Goal: Task Accomplishment & Management: Manage account settings

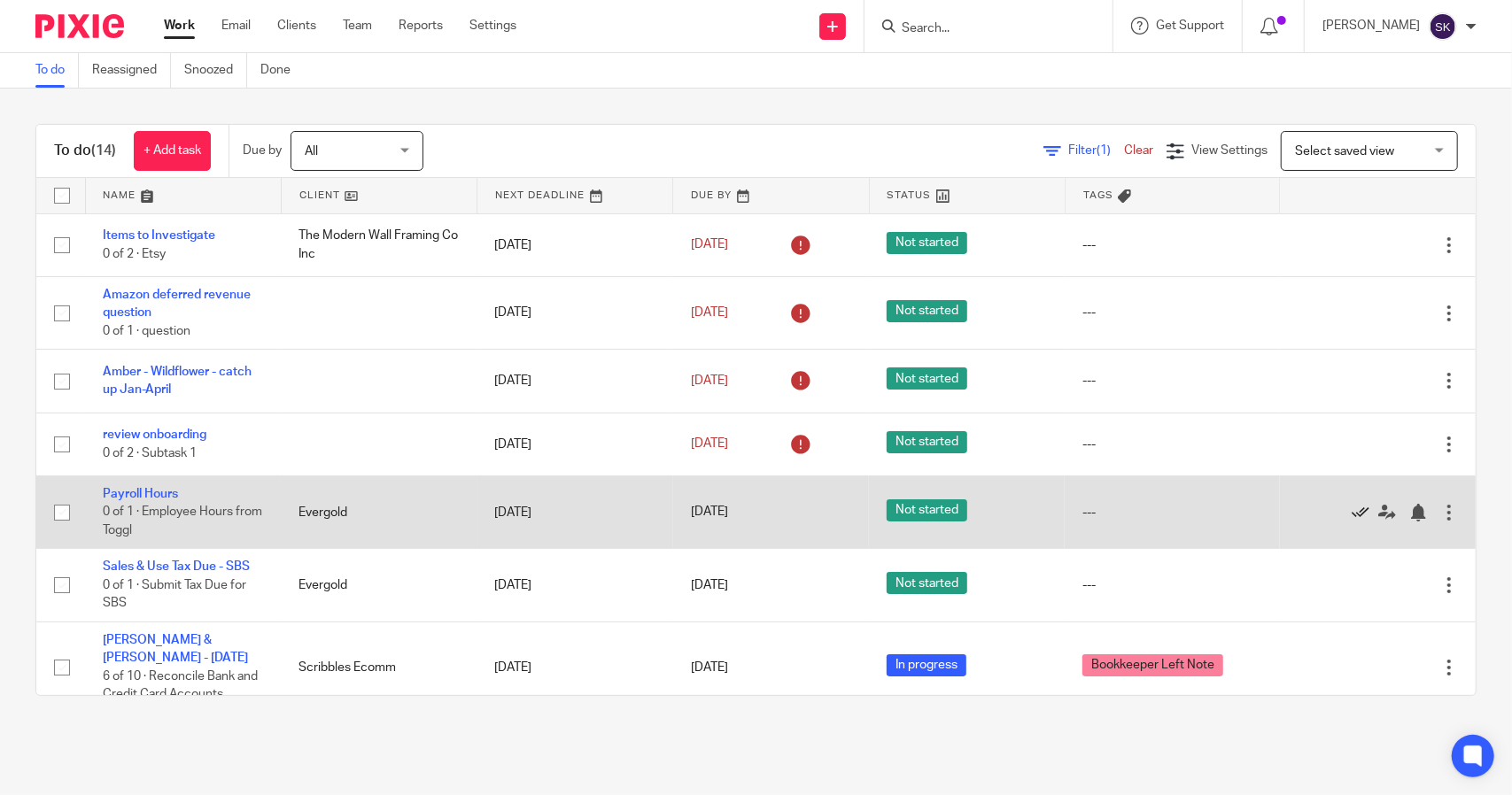
click at [1351, 511] on icon at bounding box center [1359, 513] width 17 height 17
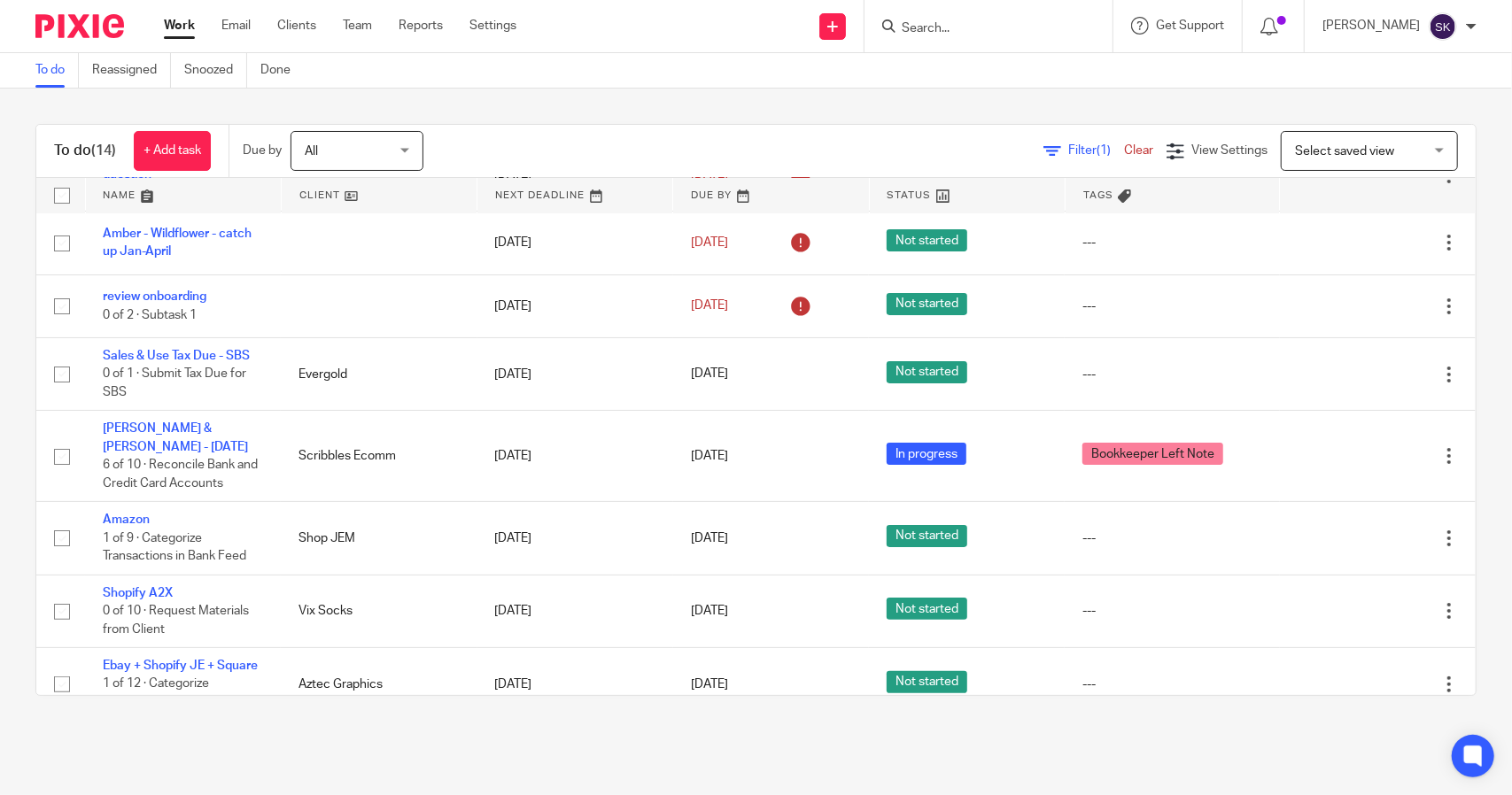
scroll to position [136, 0]
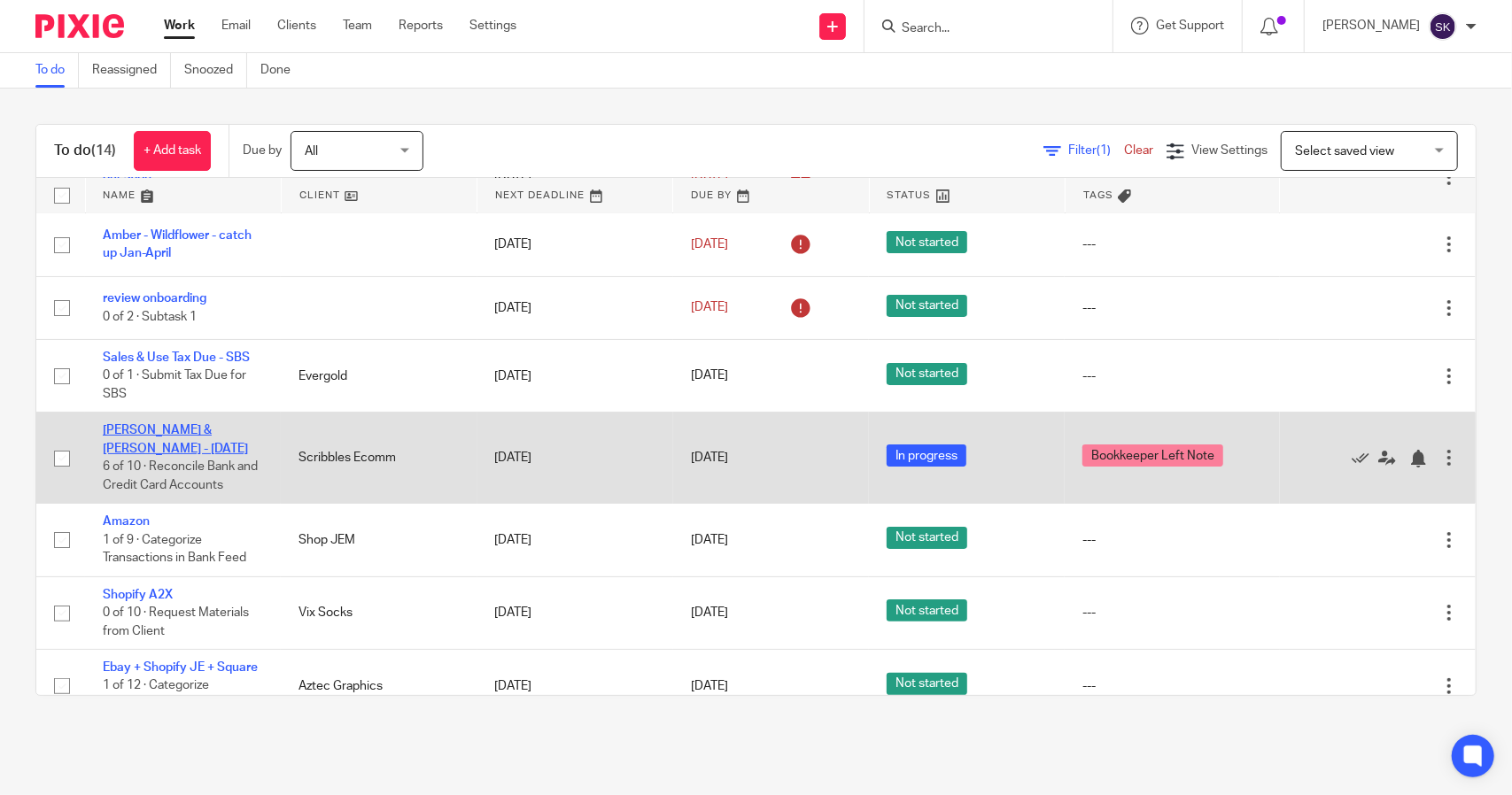
click at [232, 424] on link "[PERSON_NAME] & [PERSON_NAME] - [DATE]" at bounding box center [176, 439] width 145 height 30
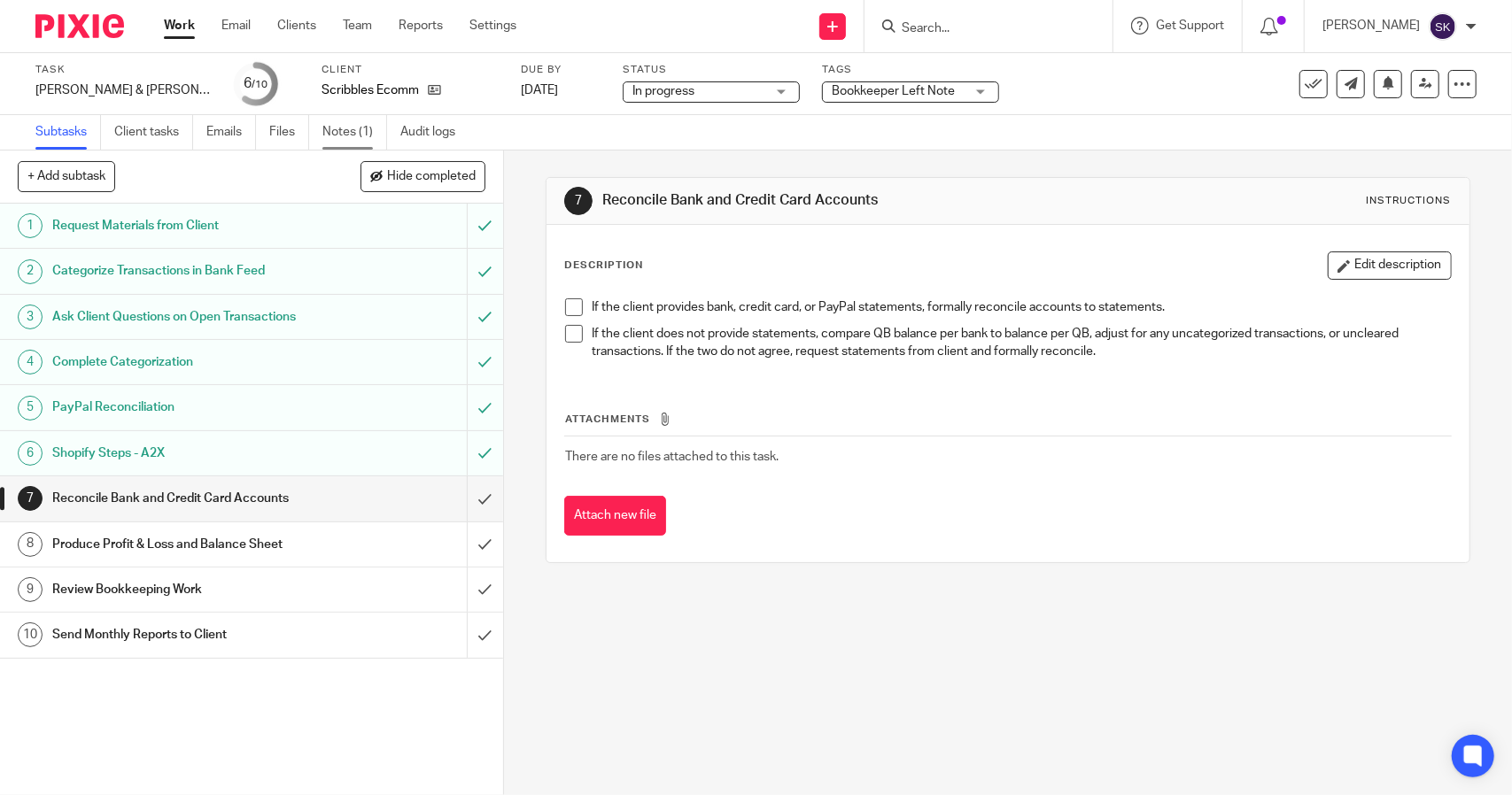
click at [343, 135] on link "Notes (1)" at bounding box center [354, 132] width 64 height 35
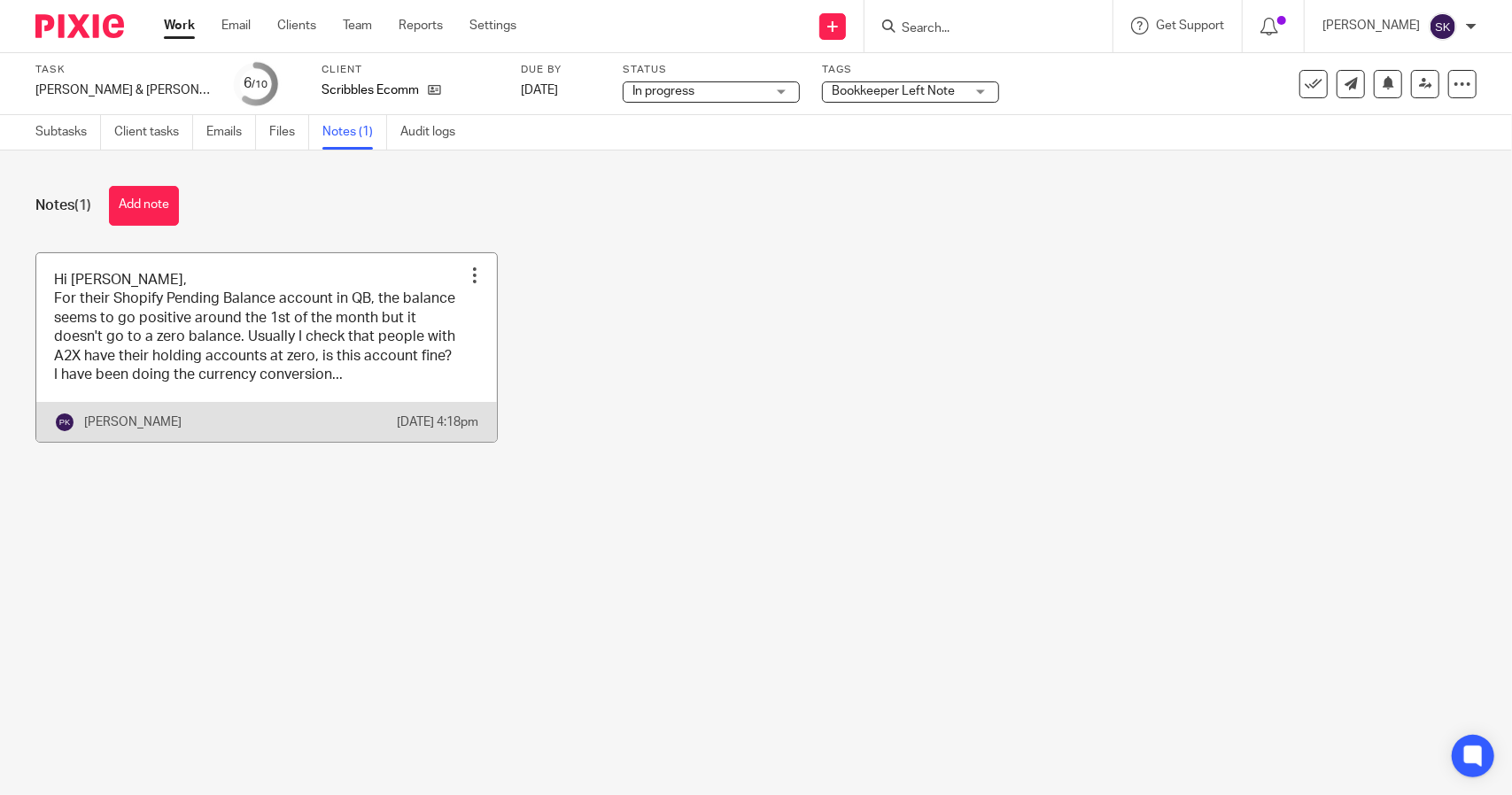
click at [308, 340] on link at bounding box center [266, 348] width 460 height 190
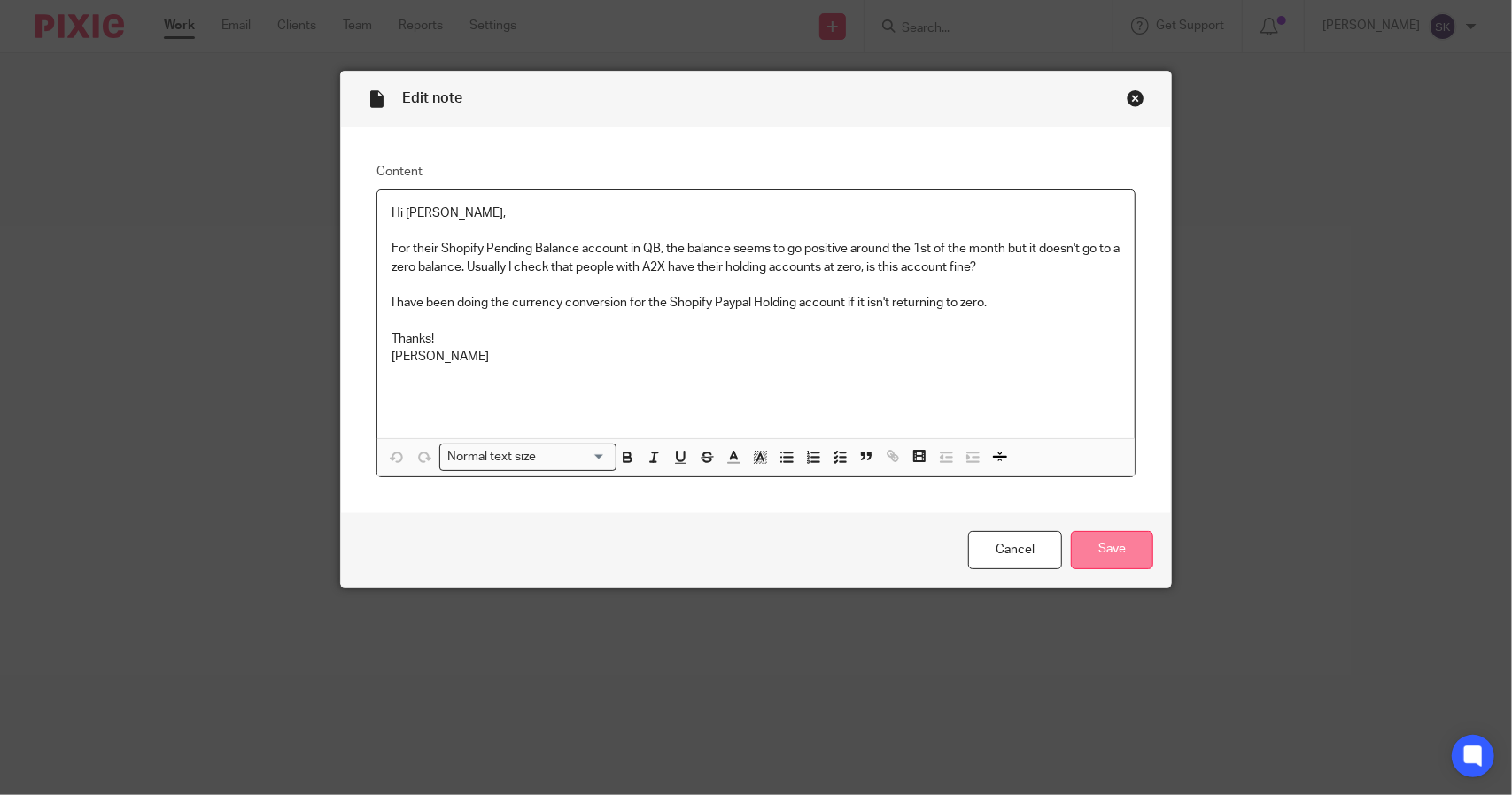
click at [1114, 560] on input "Save" at bounding box center [1111, 549] width 82 height 38
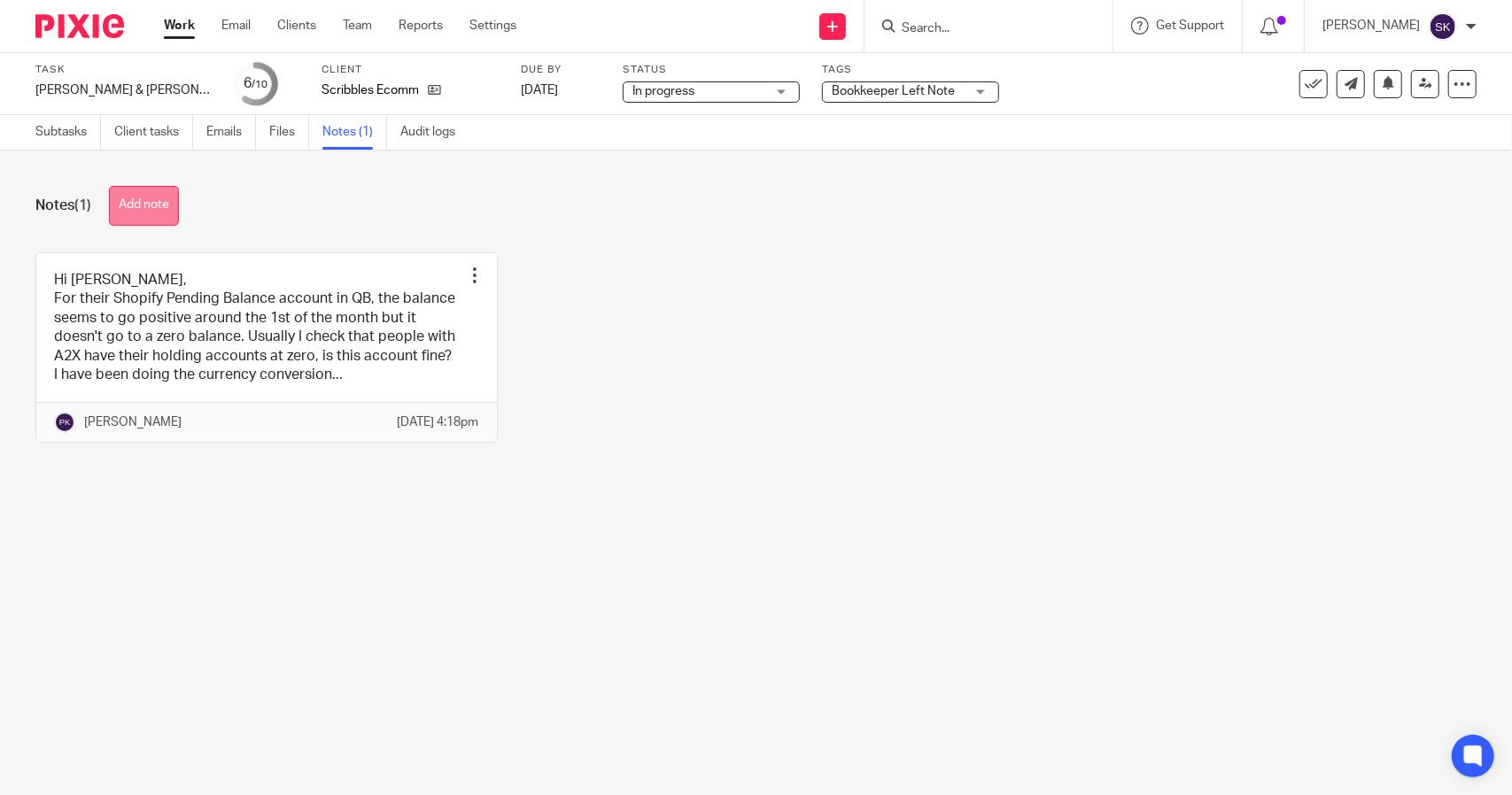
click at [144, 198] on button "Add note" at bounding box center [144, 205] width 70 height 40
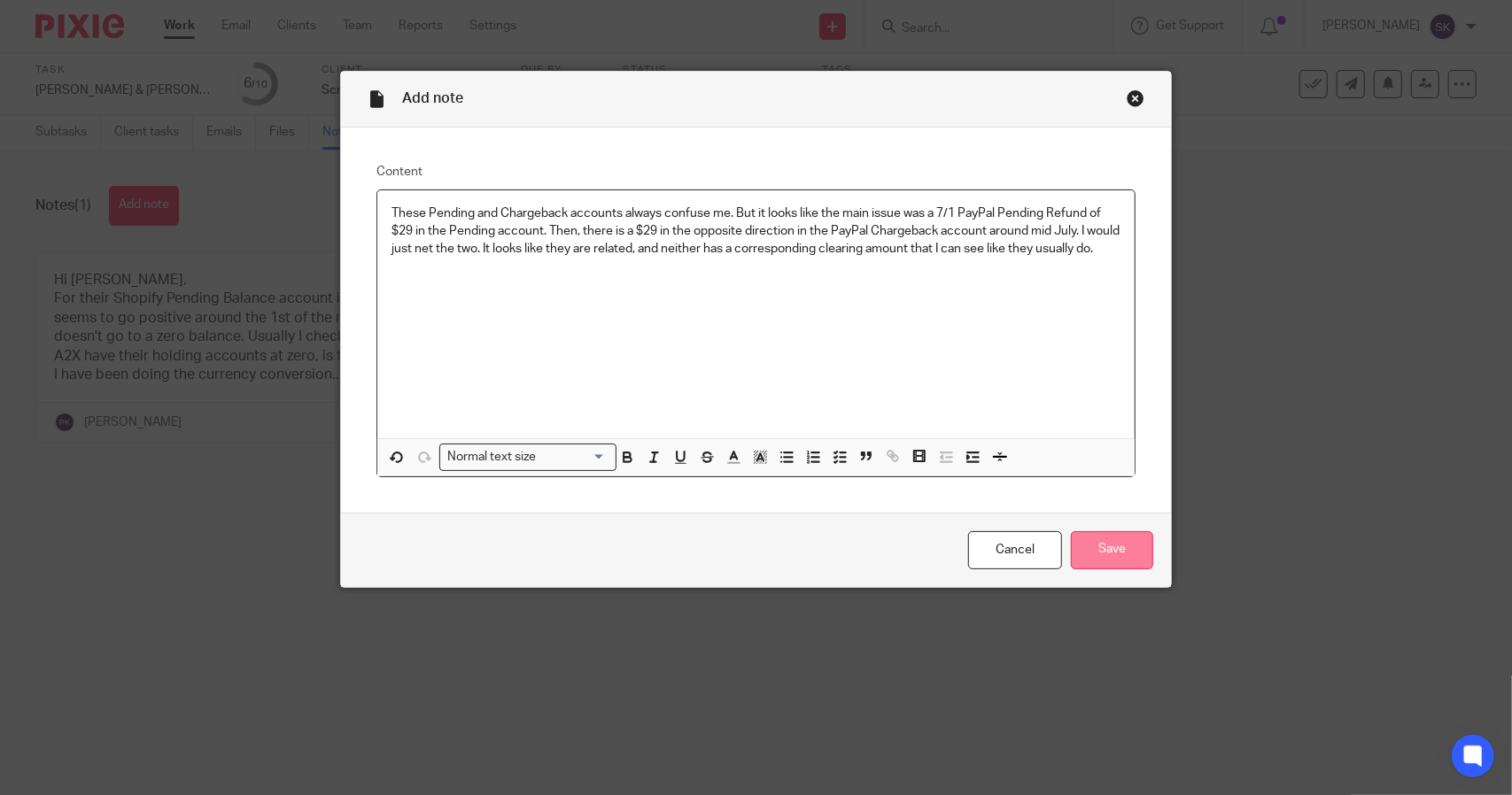
click at [1095, 559] on input "Save" at bounding box center [1111, 549] width 82 height 38
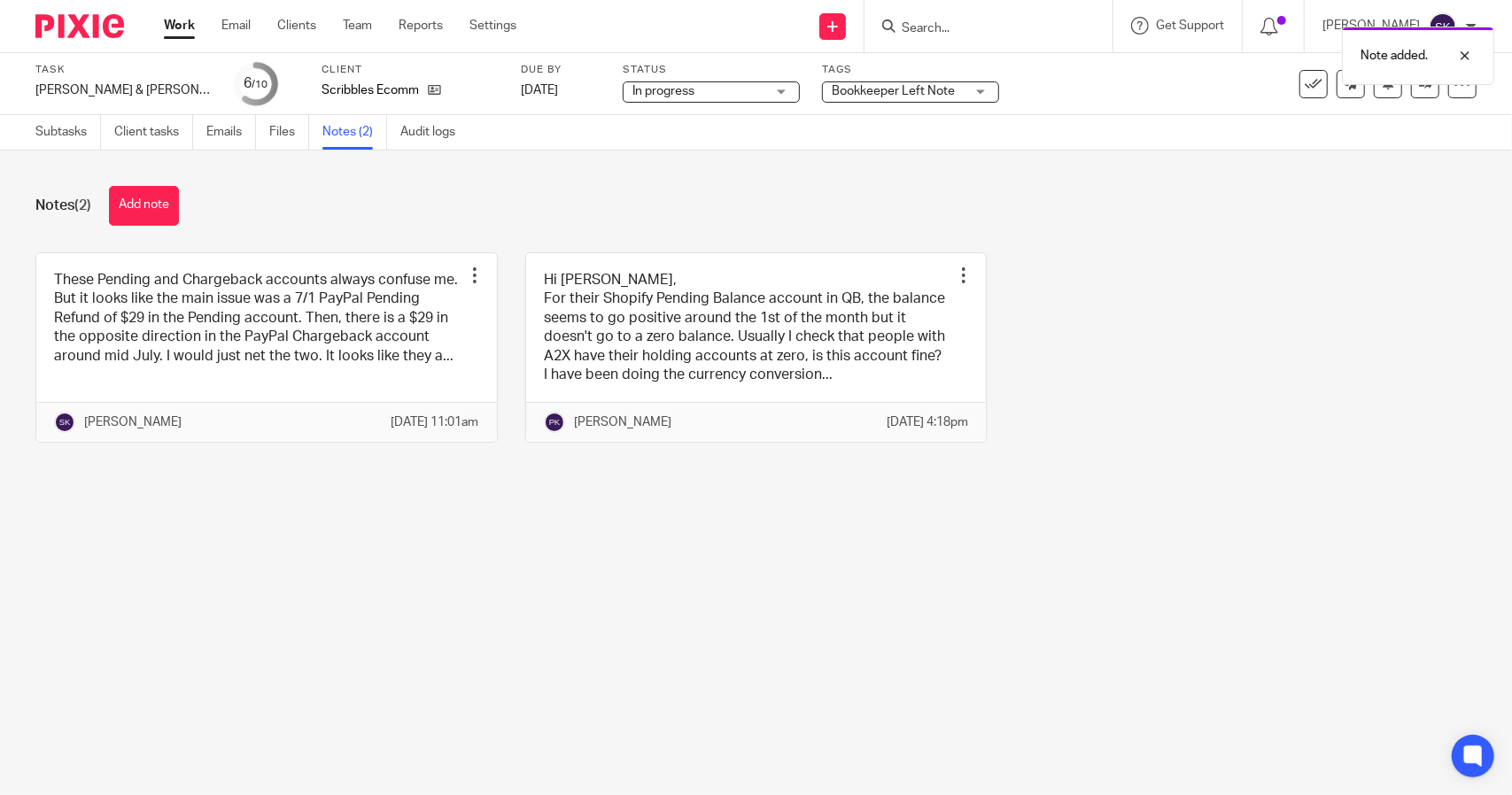
click at [912, 111] on div "Task David & Gene - July 2025 Save David & Gene - July 2025 6 /10 Client Scribb…" at bounding box center [756, 84] width 1512 height 62
click at [904, 95] on span "Bookkeeper Left Note" at bounding box center [894, 90] width 123 height 12
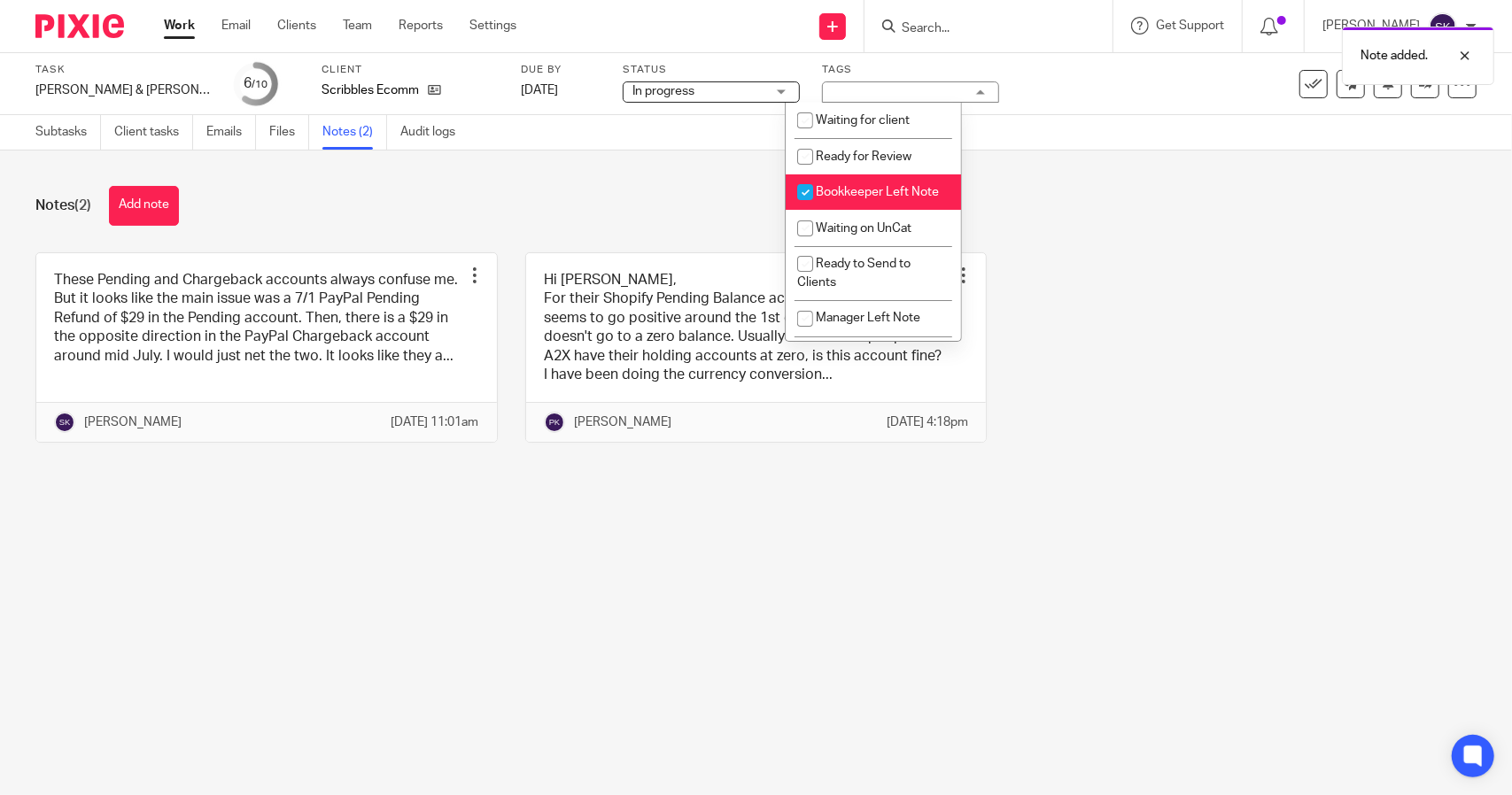
click at [804, 196] on input "checkbox" at bounding box center [804, 192] width 34 height 34
checkbox input "false"
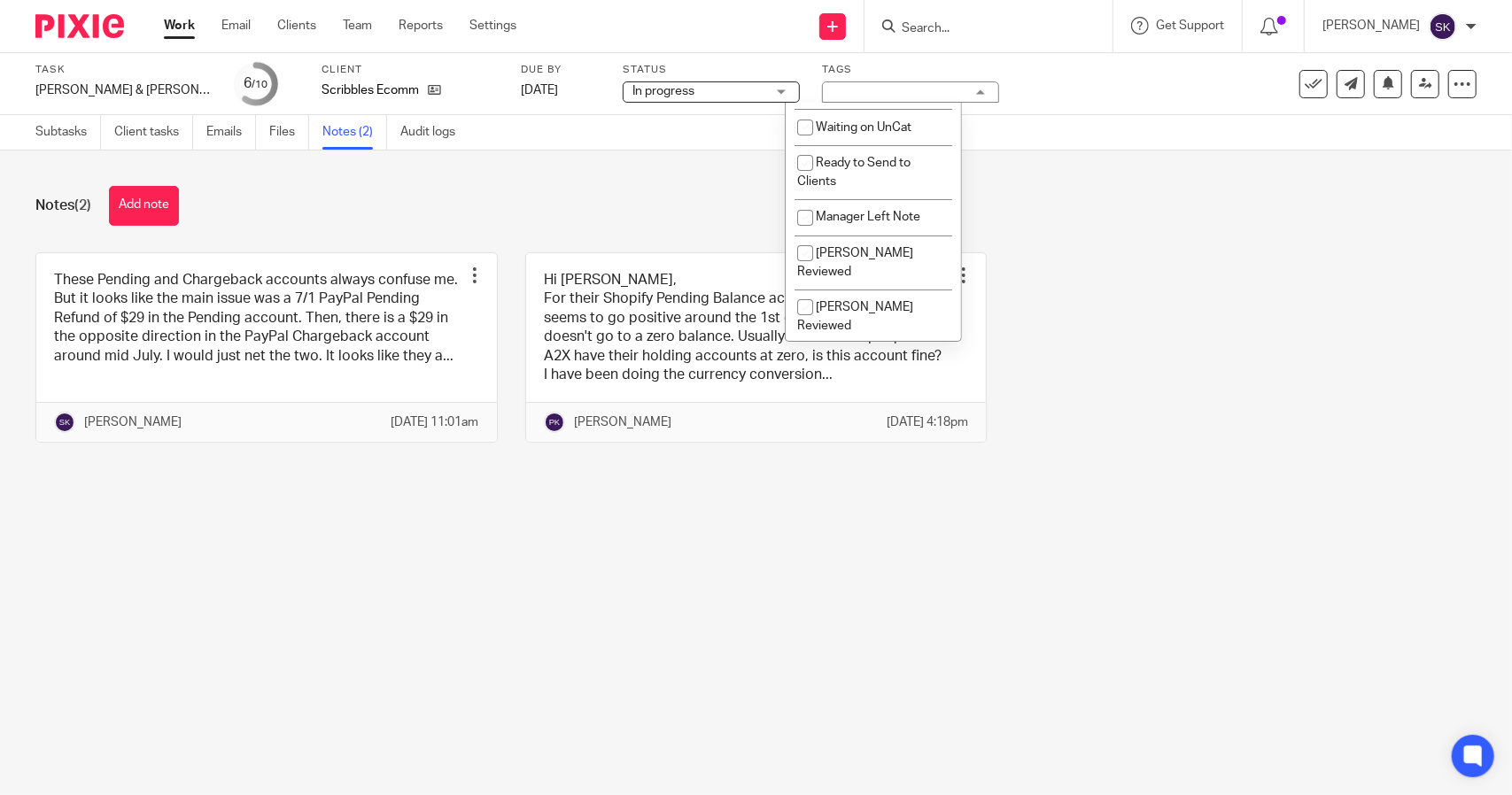
scroll to position [103, 0]
click at [808, 231] on input "checkbox" at bounding box center [804, 216] width 34 height 34
checkbox input "true"
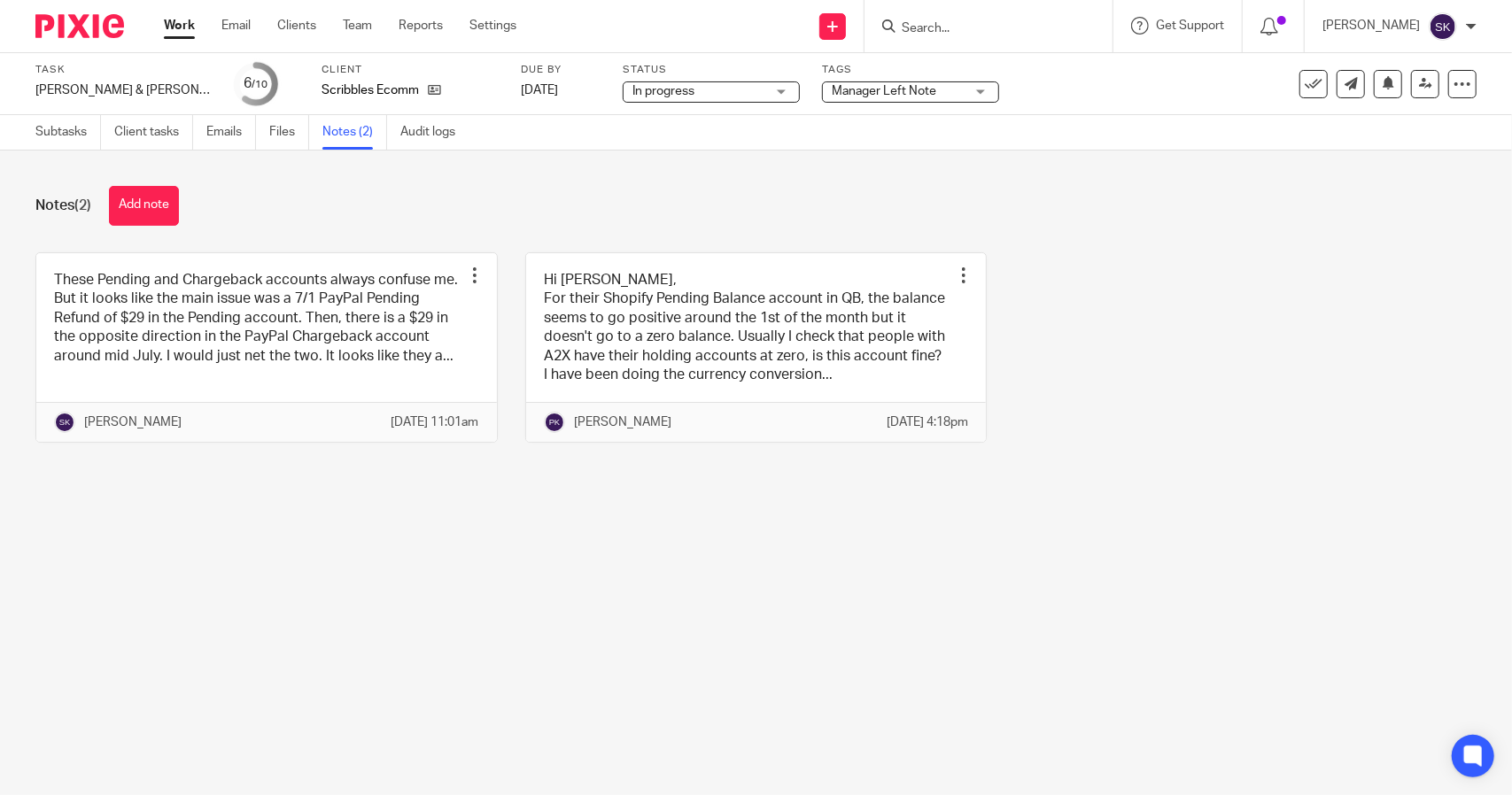
click at [1068, 109] on div "Task David & Gene - July 2025 Save David & Gene - July 2025 6 /10 Client Scribb…" at bounding box center [756, 84] width 1512 height 62
click at [1419, 81] on icon at bounding box center [1425, 84] width 13 height 13
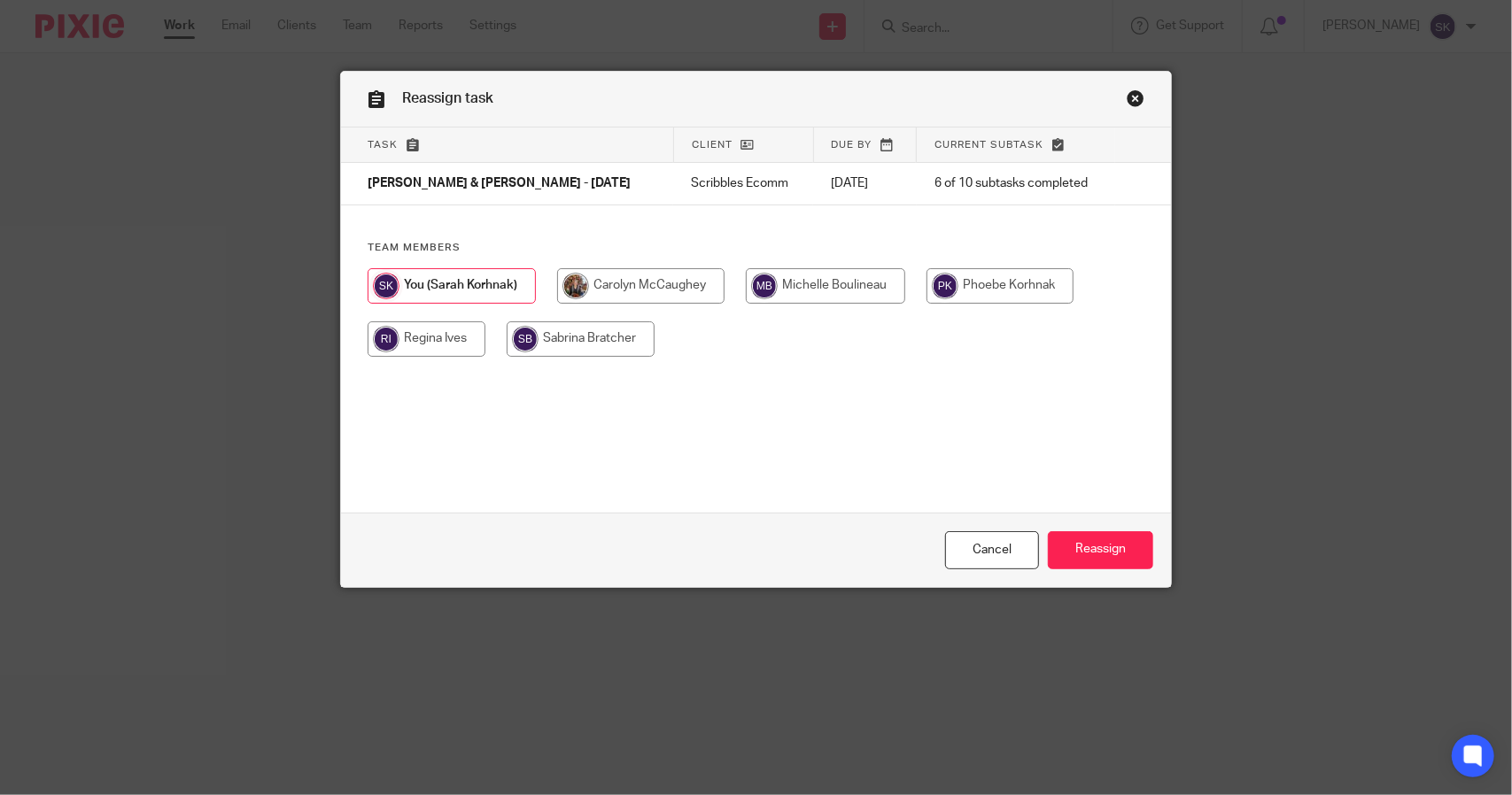
click at [984, 288] on input "radio" at bounding box center [1000, 286] width 147 height 35
radio input "true"
click at [1081, 553] on input "Reassign" at bounding box center [1100, 549] width 106 height 38
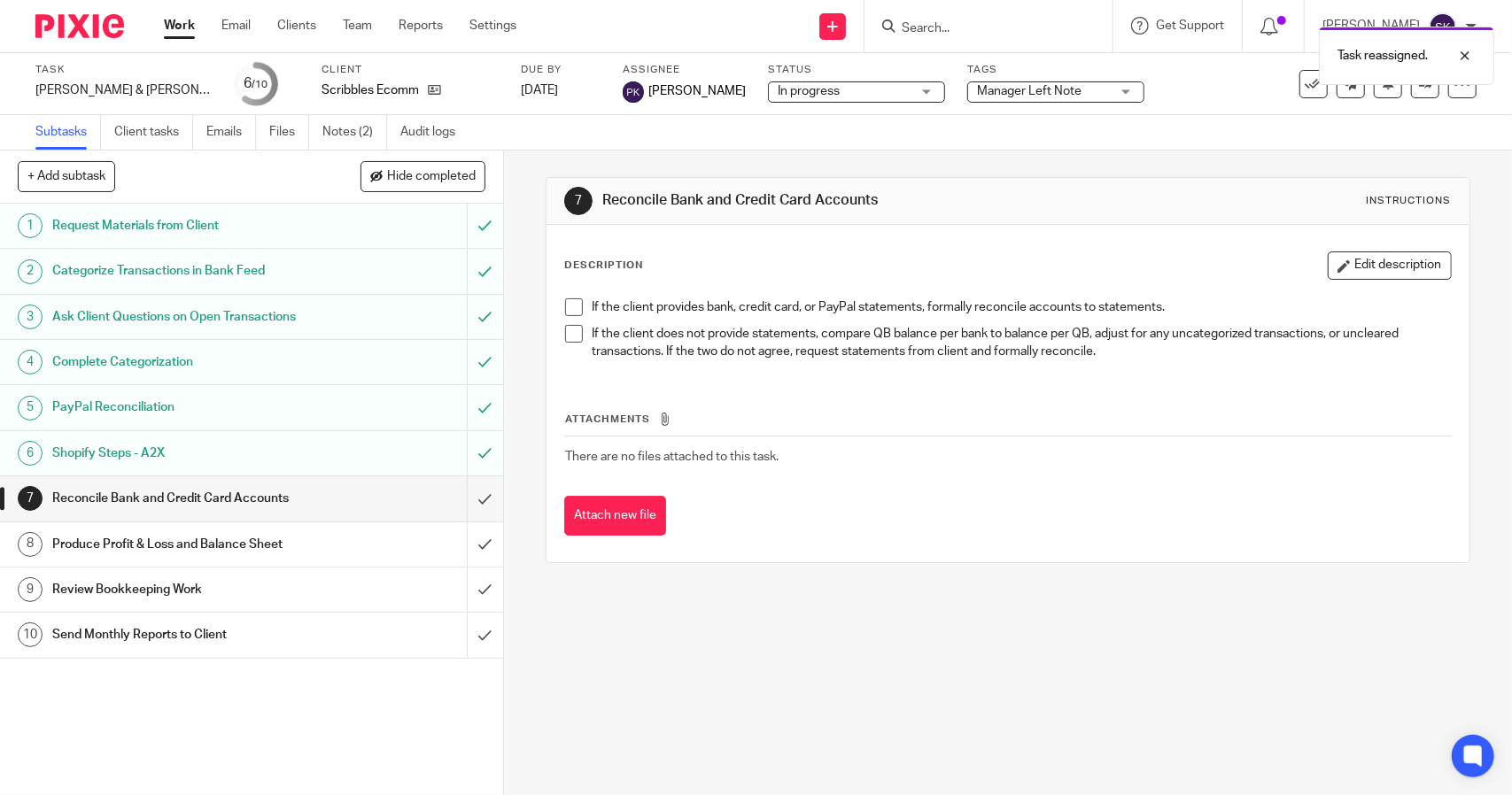
click at [187, 31] on link "Work" at bounding box center [179, 25] width 31 height 17
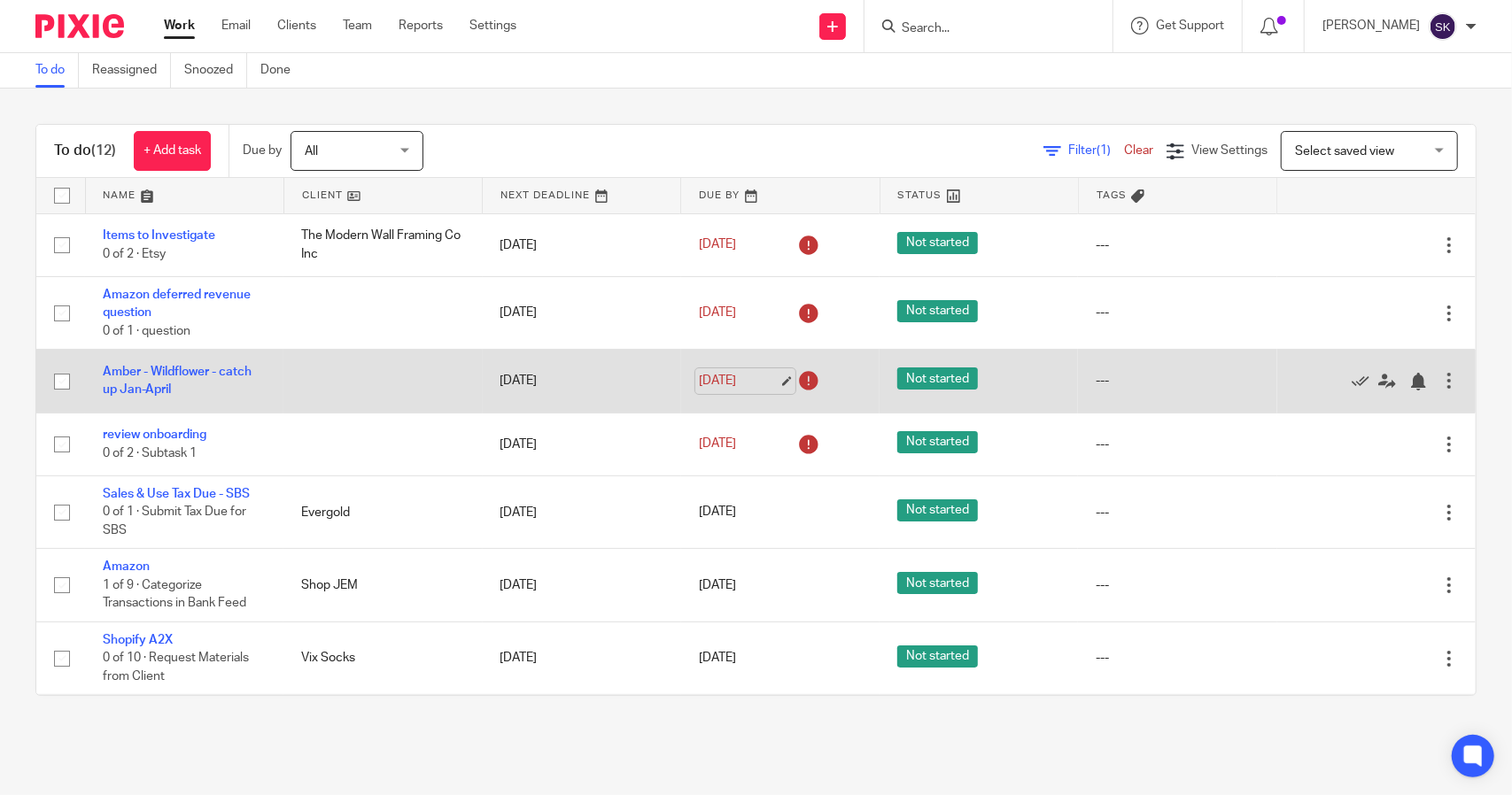
click at [767, 380] on link "[DATE]" at bounding box center [738, 381] width 80 height 18
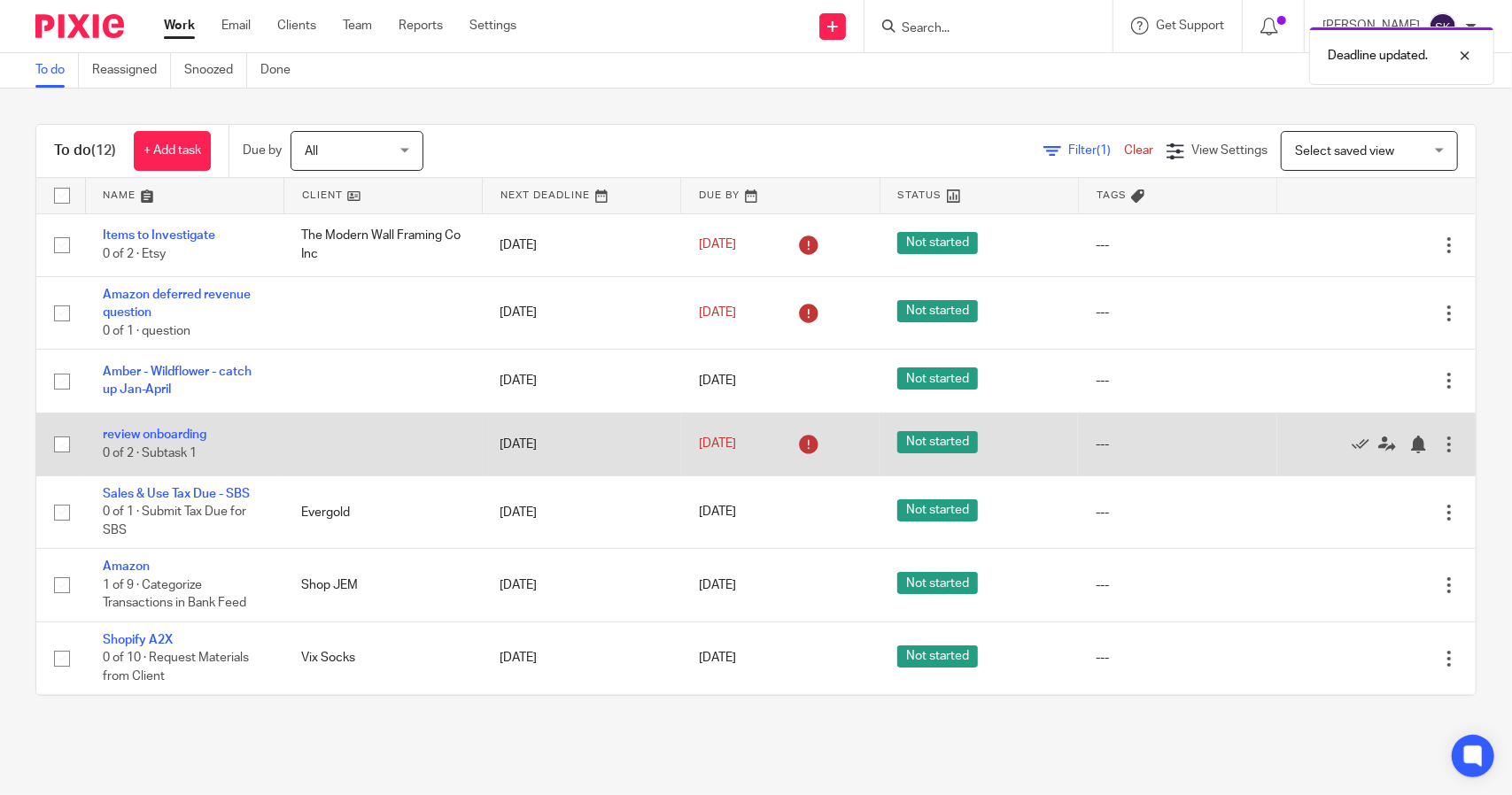
click at [794, 447] on icon at bounding box center [808, 444] width 29 height 29
click at [794, 445] on icon at bounding box center [808, 444] width 29 height 29
click at [738, 444] on link "Aug 8, 2025" at bounding box center [738, 444] width 80 height 18
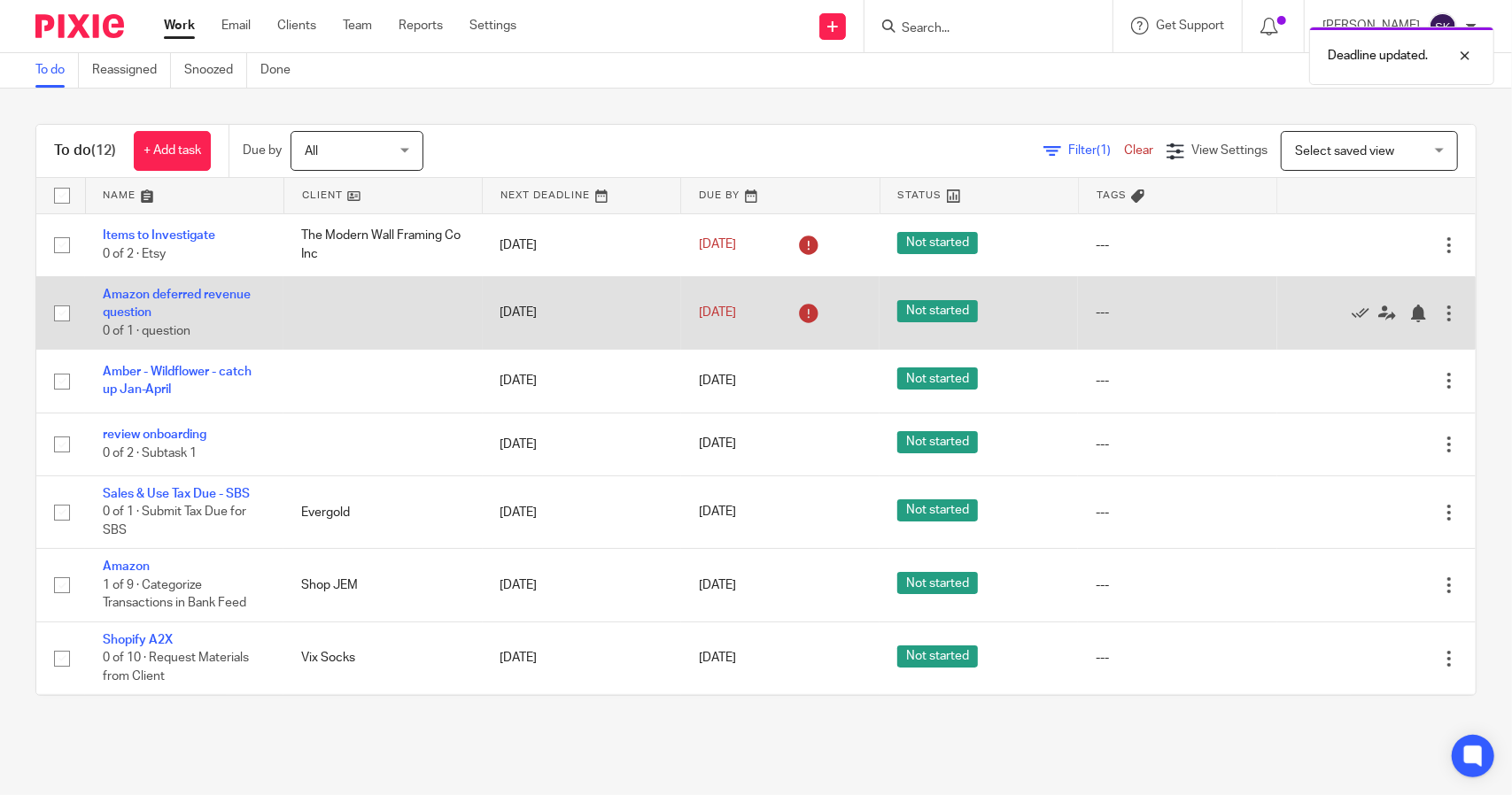
click at [794, 317] on icon at bounding box center [808, 313] width 29 height 29
click at [740, 311] on link "Aug 8, 2025" at bounding box center [738, 313] width 80 height 18
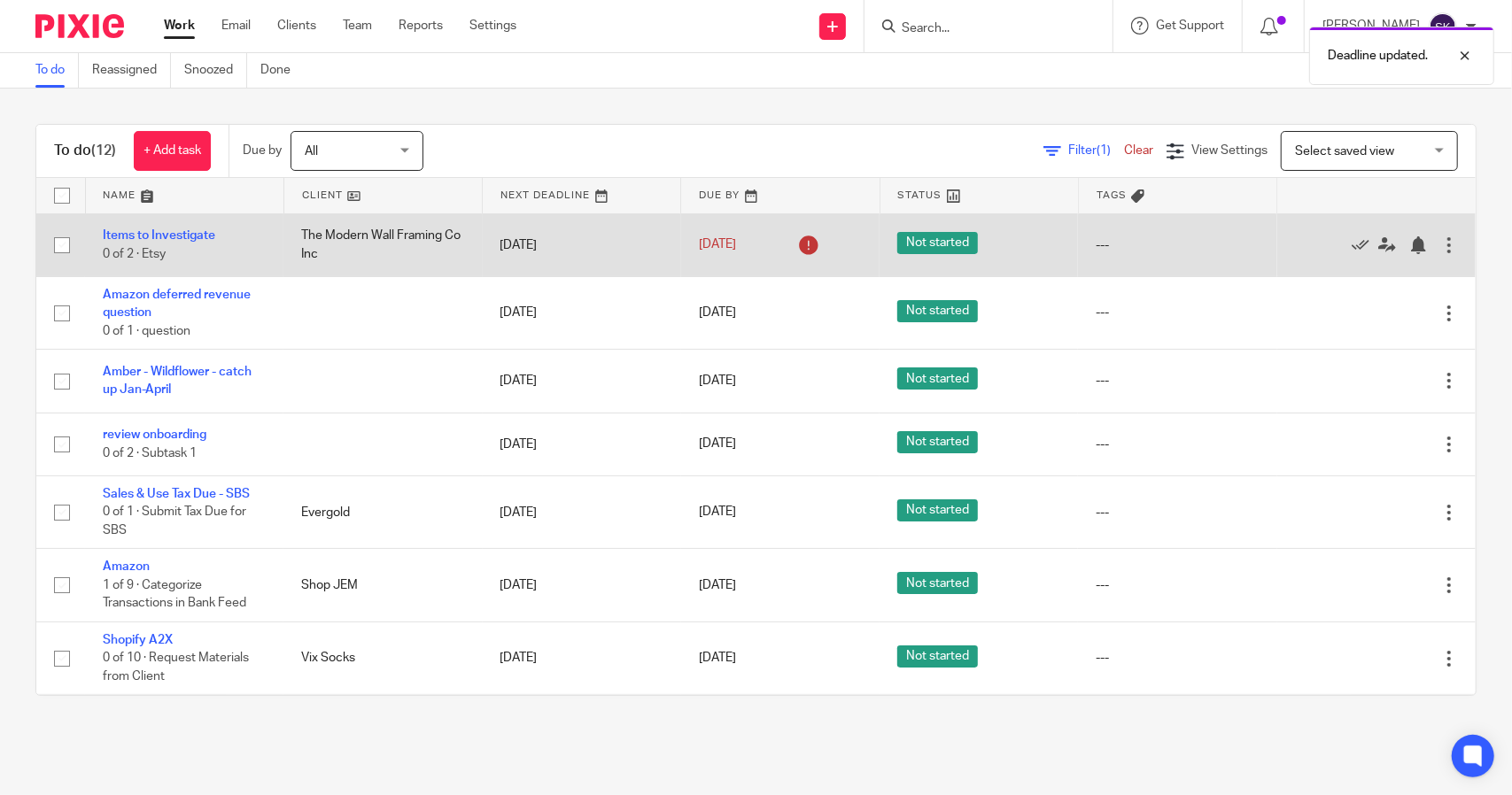
click at [794, 246] on icon at bounding box center [808, 245] width 29 height 29
click at [746, 247] on link "Jul 31, 2025" at bounding box center [738, 245] width 80 height 18
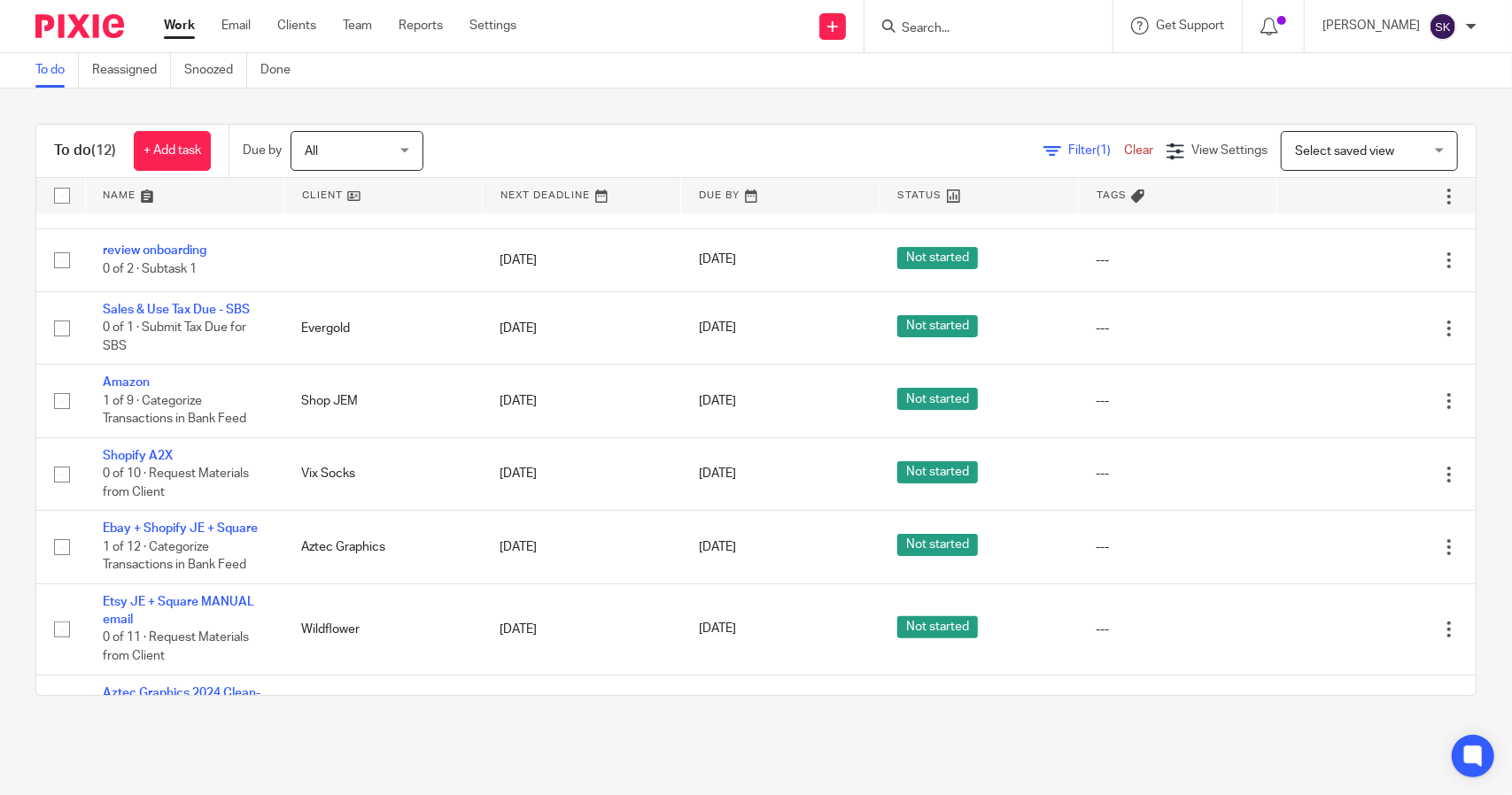
scroll to position [285, 0]
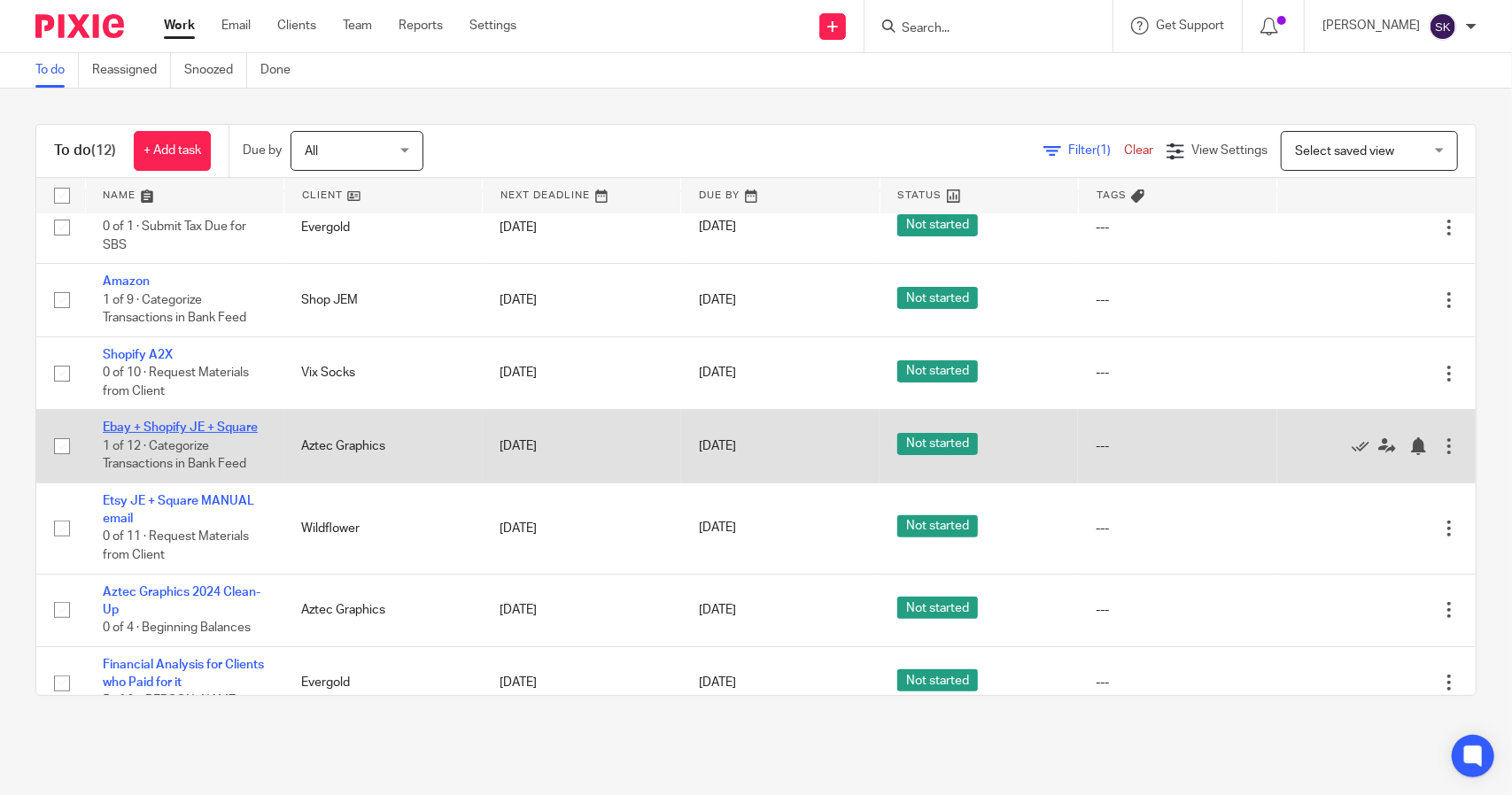
click at [178, 421] on link "Ebay + Shopify JE + Square" at bounding box center [180, 427] width 155 height 12
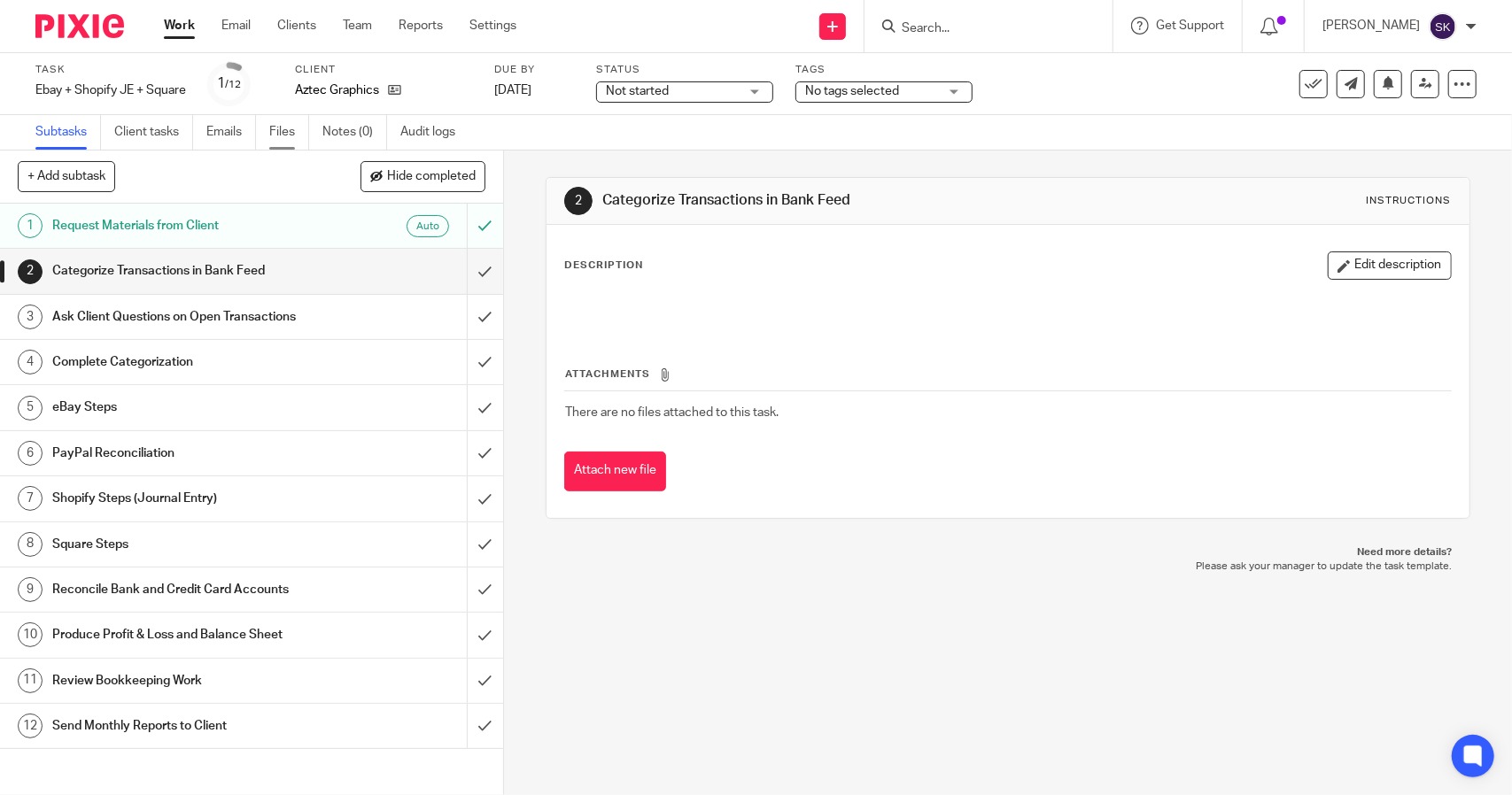
click at [283, 132] on link "Files" at bounding box center [289, 132] width 40 height 35
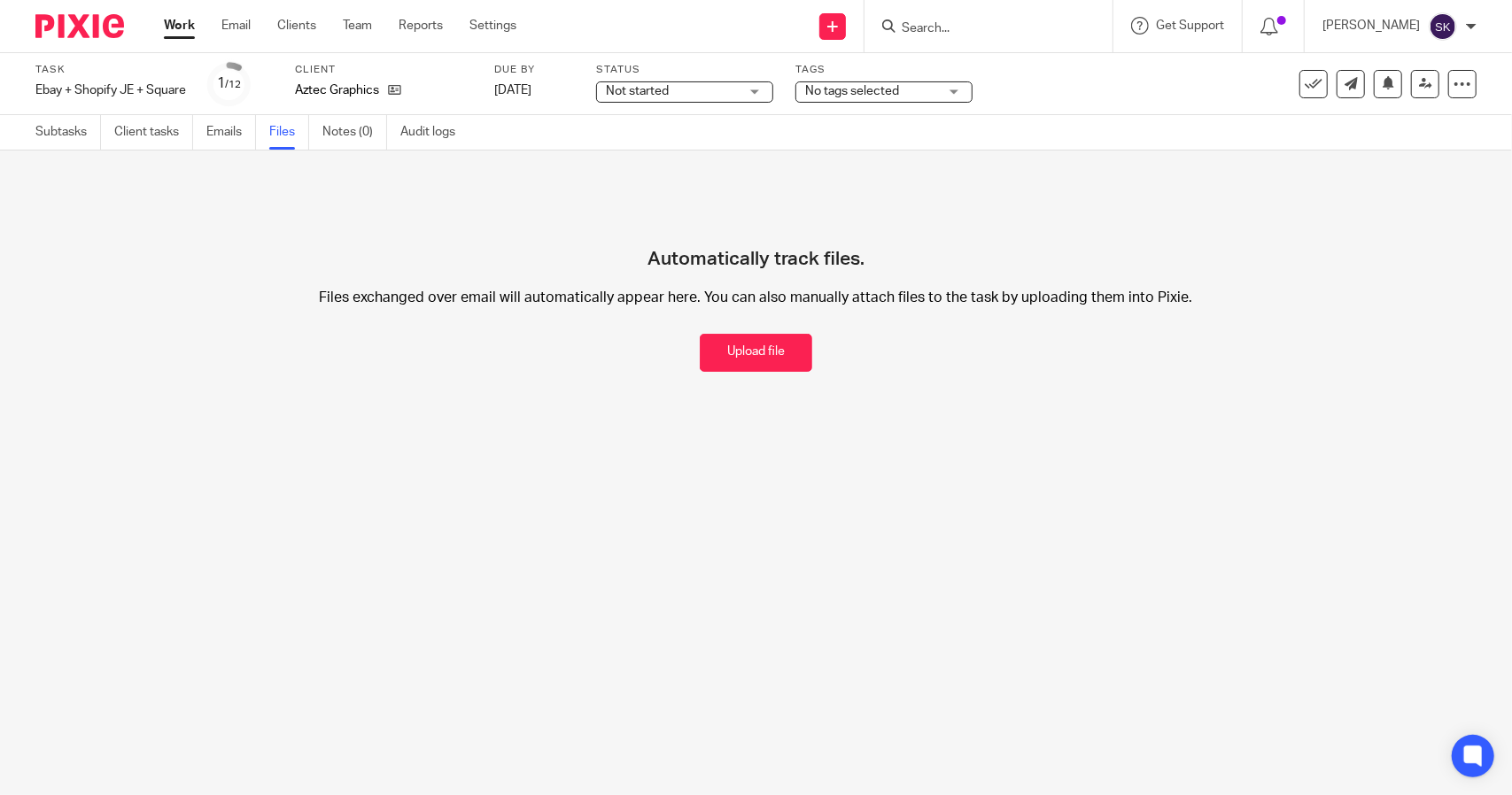
click at [181, 28] on link "Work" at bounding box center [179, 25] width 31 height 17
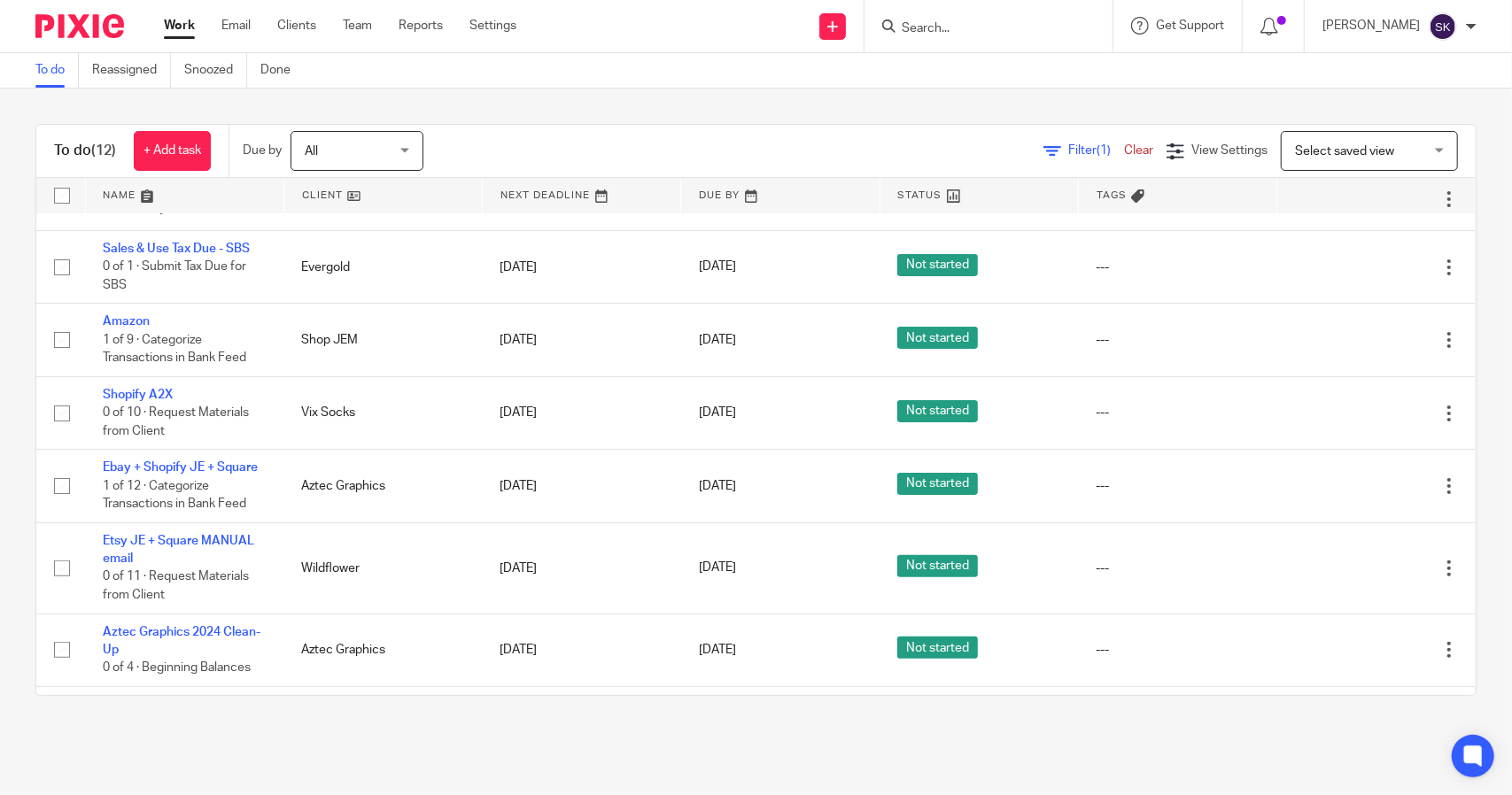
scroll to position [271, 0]
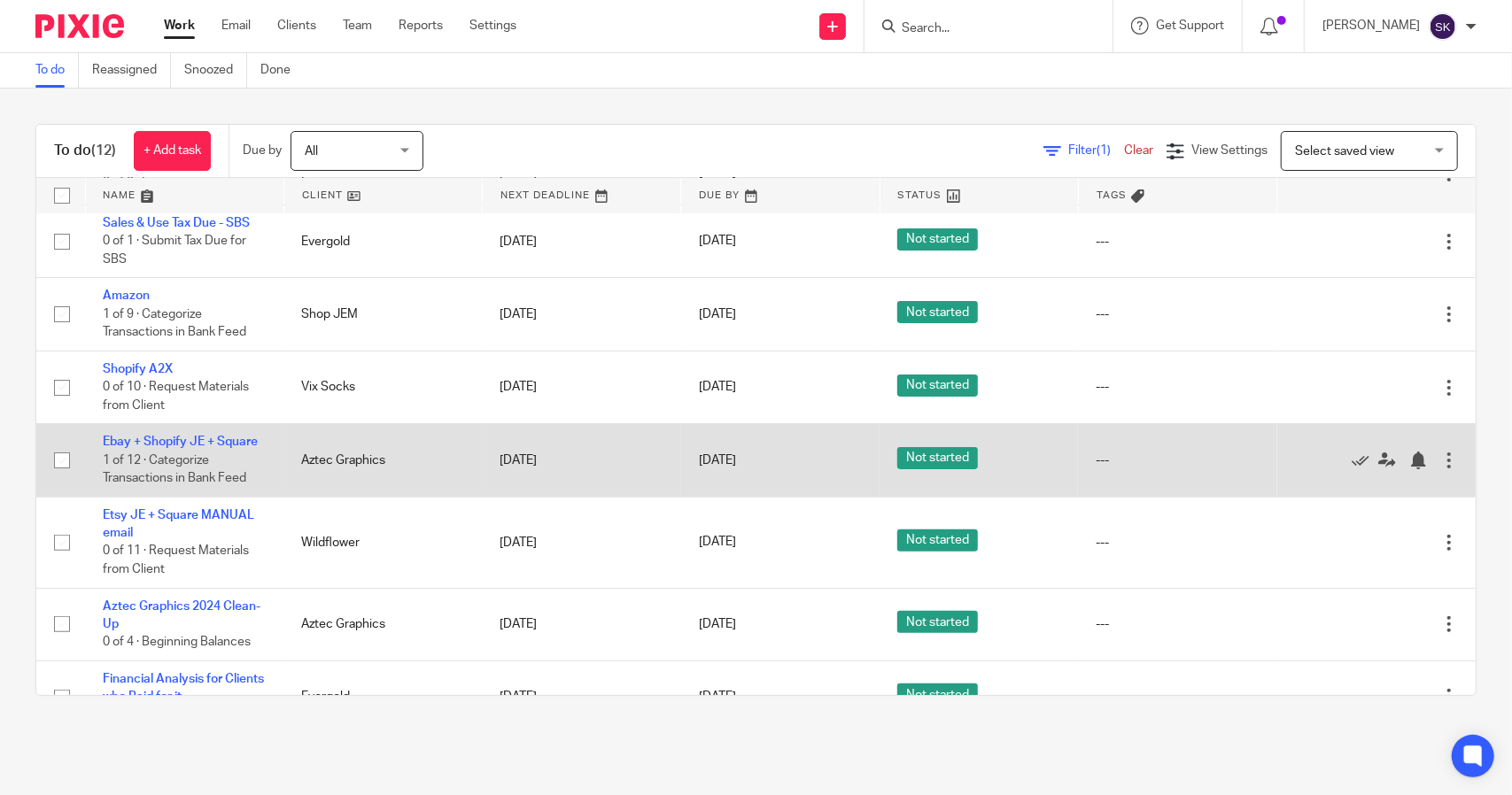
click at [1440, 458] on div at bounding box center [1449, 460] width 17 height 17
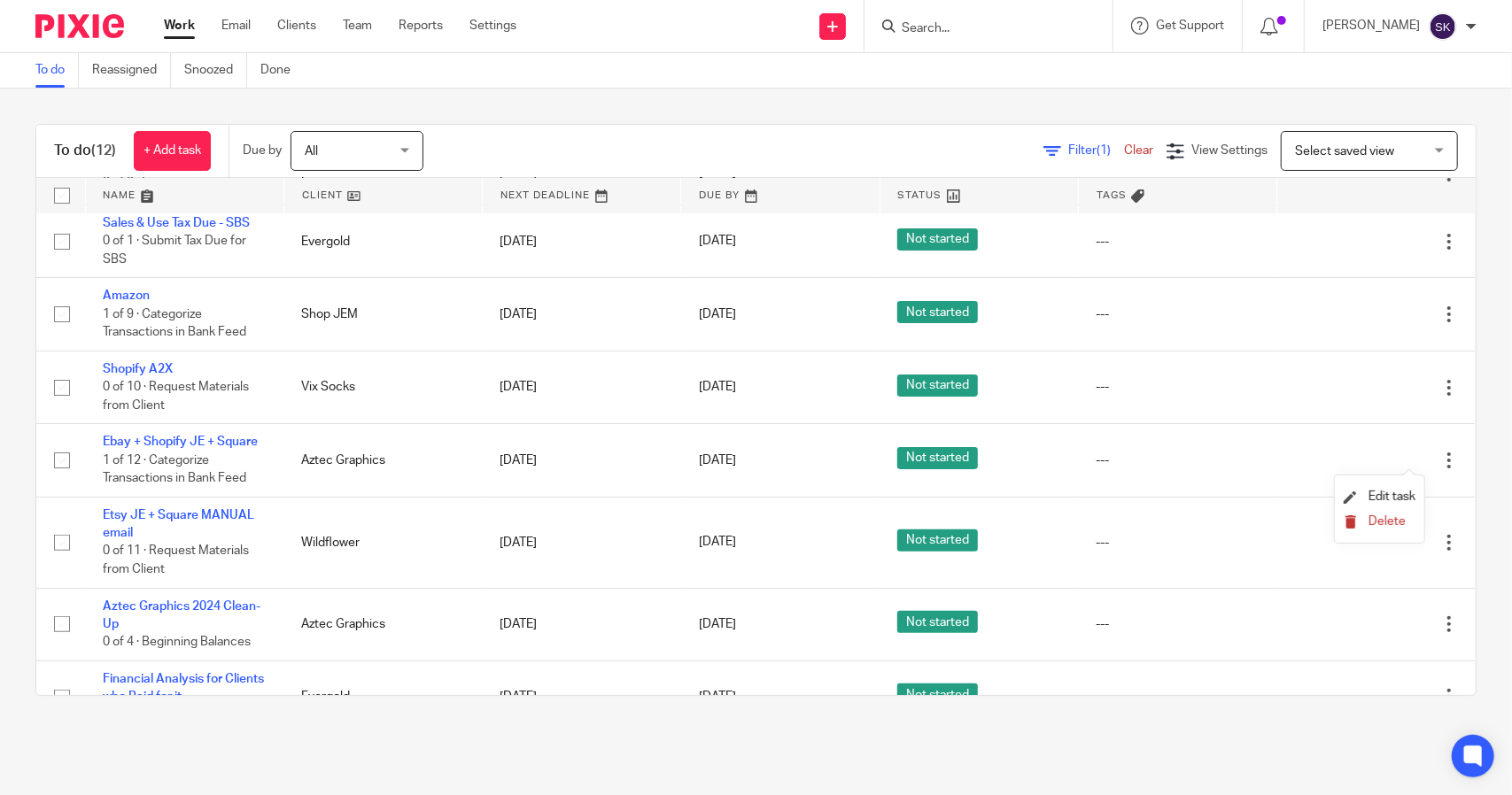
click at [1385, 525] on span "Delete" at bounding box center [1387, 521] width 37 height 12
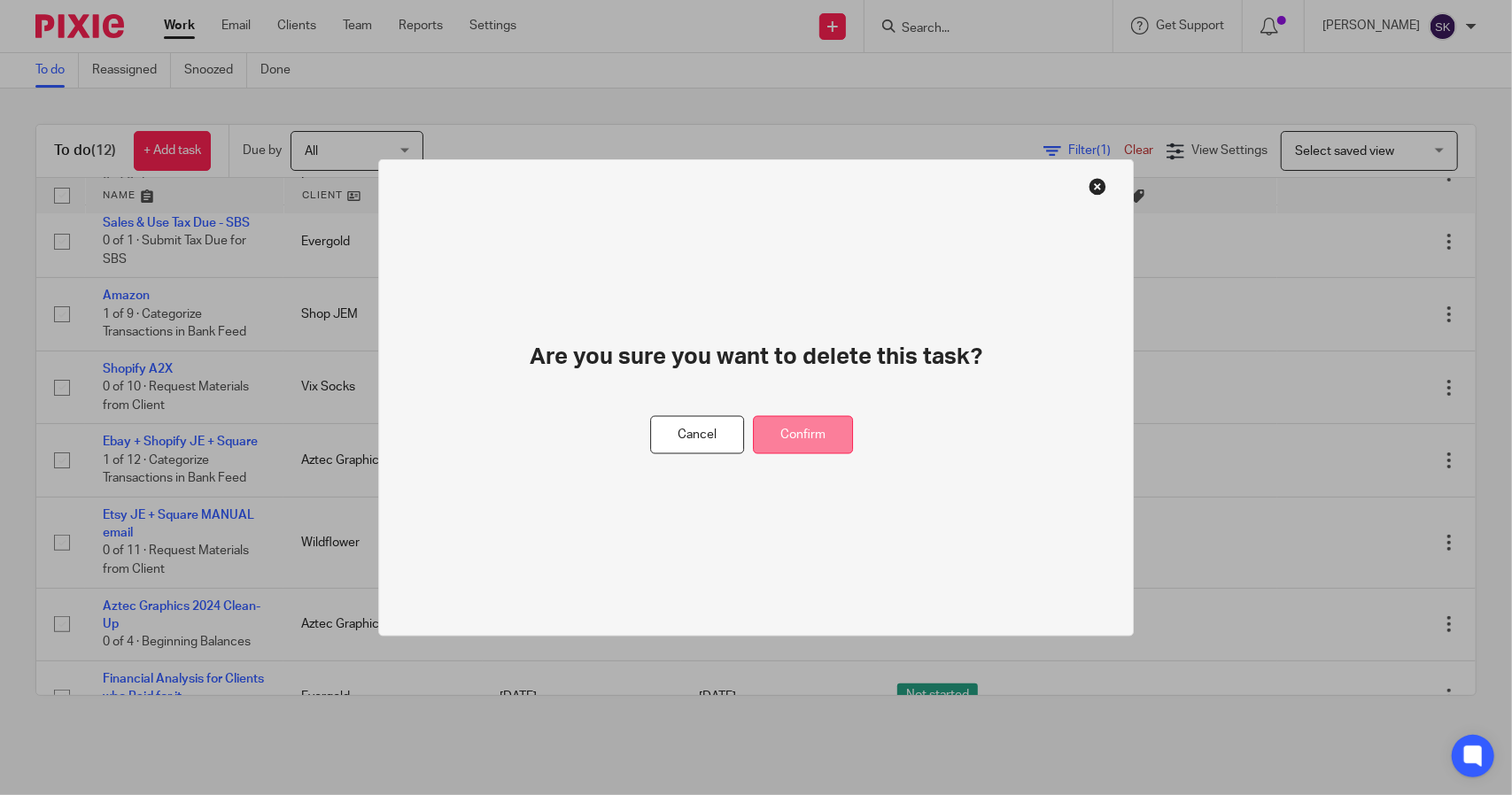
click at [791, 436] on button "Confirm" at bounding box center [802, 434] width 100 height 38
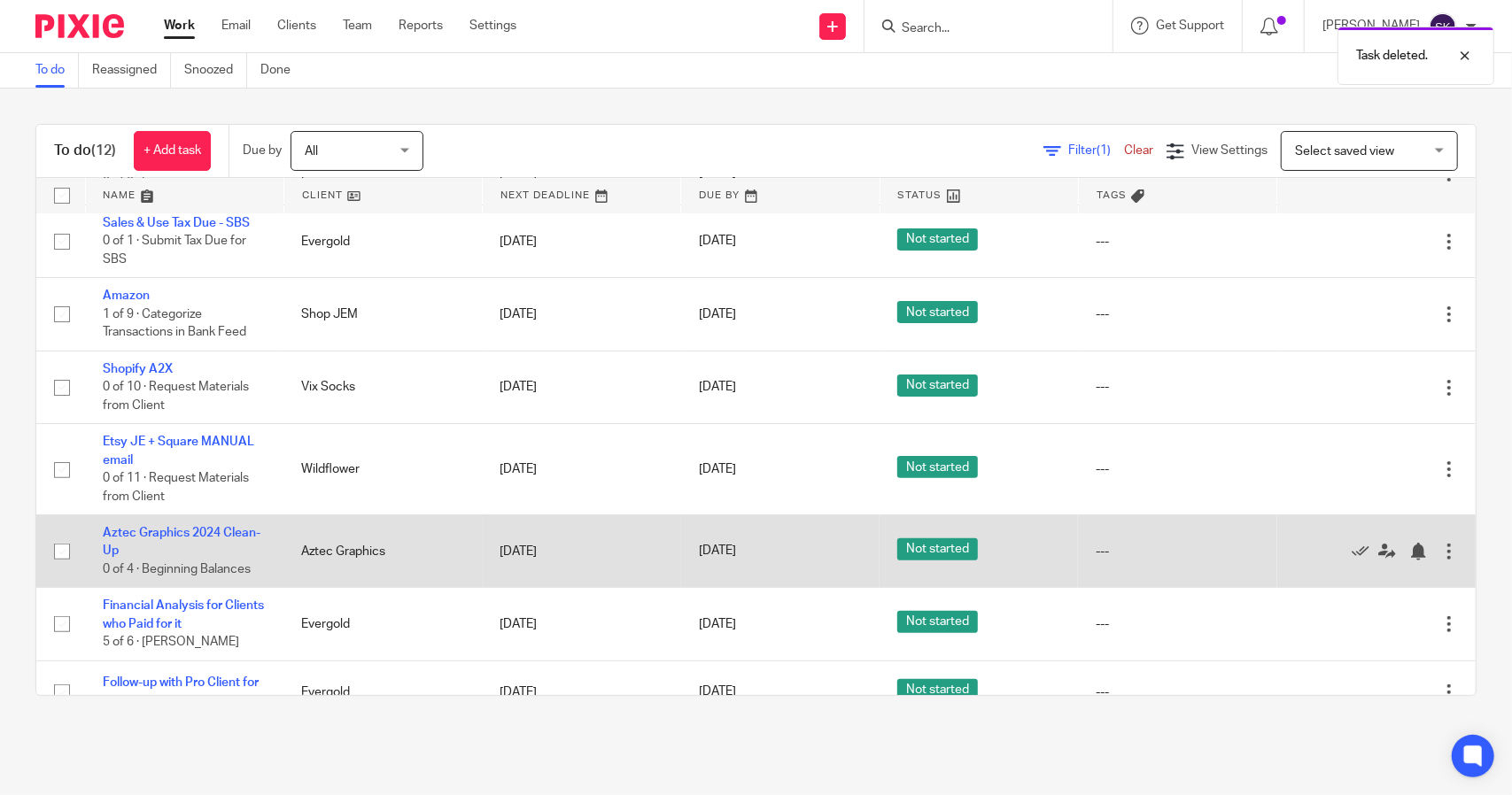
click at [130, 536] on td "Aztec Graphics 2024 Clean-Up 0 of 4 · Beginning Balances" at bounding box center [184, 551] width 199 height 73
click at [149, 528] on link "Aztec Graphics 2024 Clean-Up" at bounding box center [181, 542] width 157 height 30
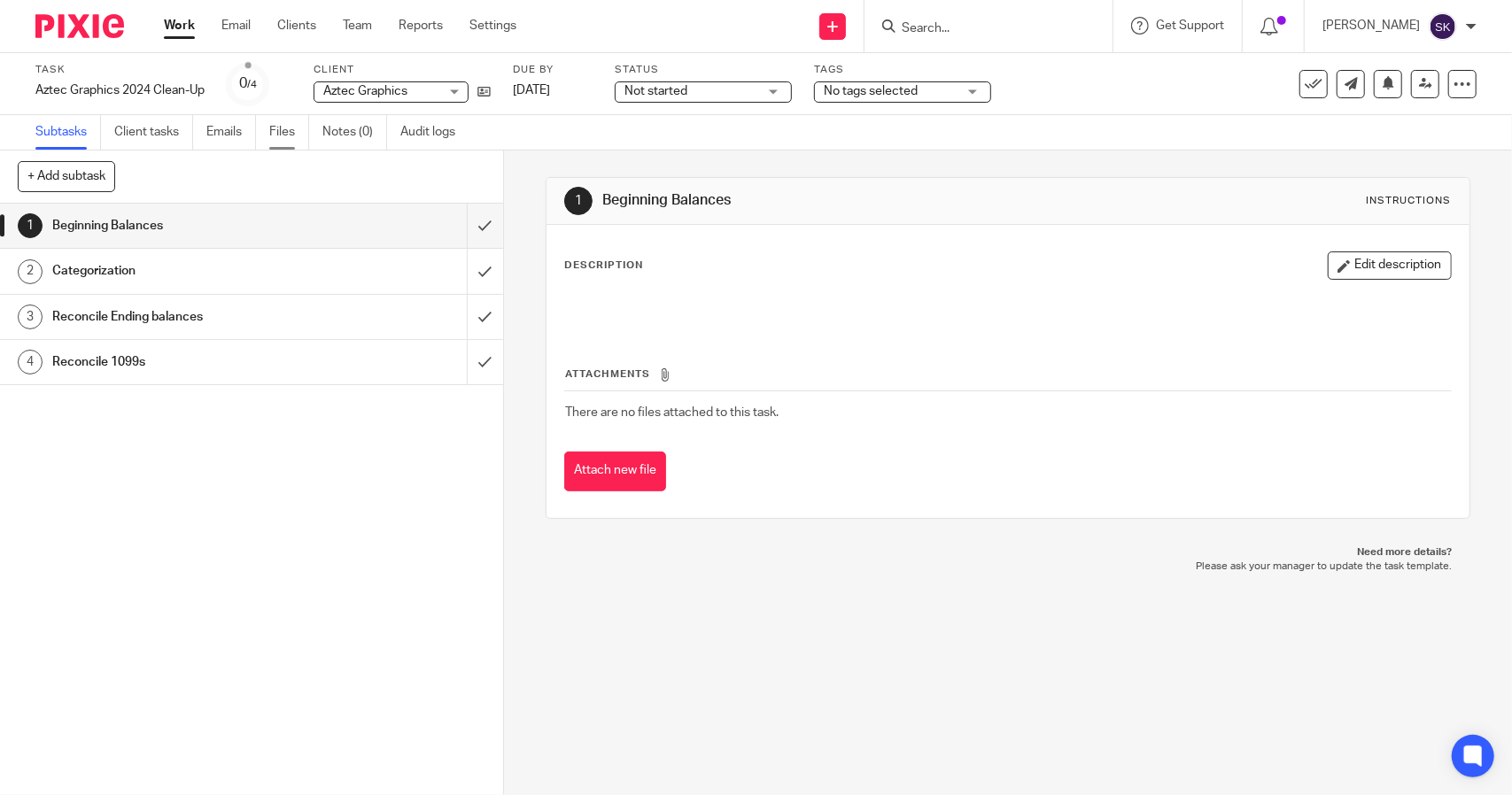
click at [291, 134] on link "Files" at bounding box center [289, 132] width 40 height 35
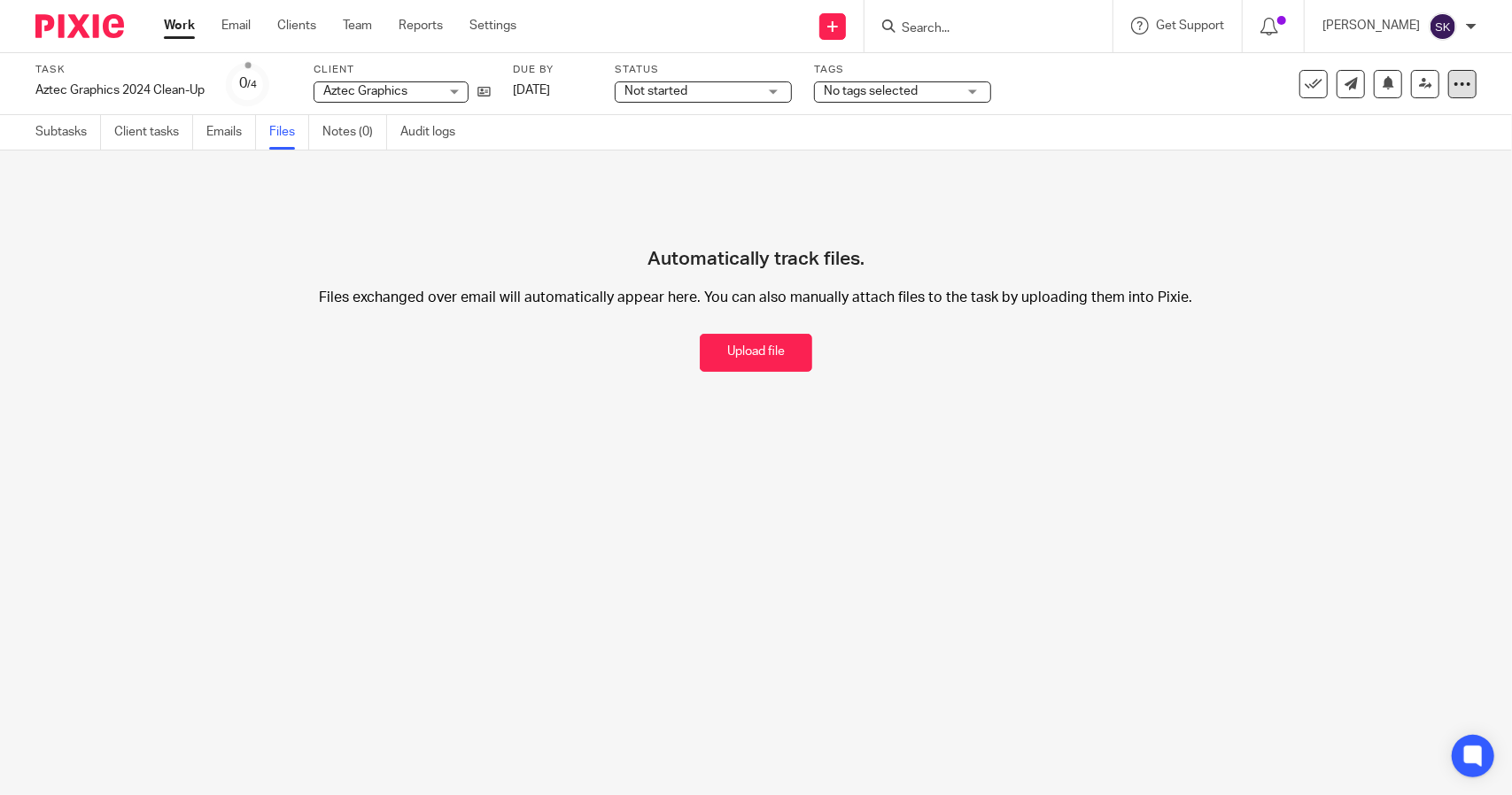
click at [1453, 87] on icon at bounding box center [1461, 84] width 17 height 17
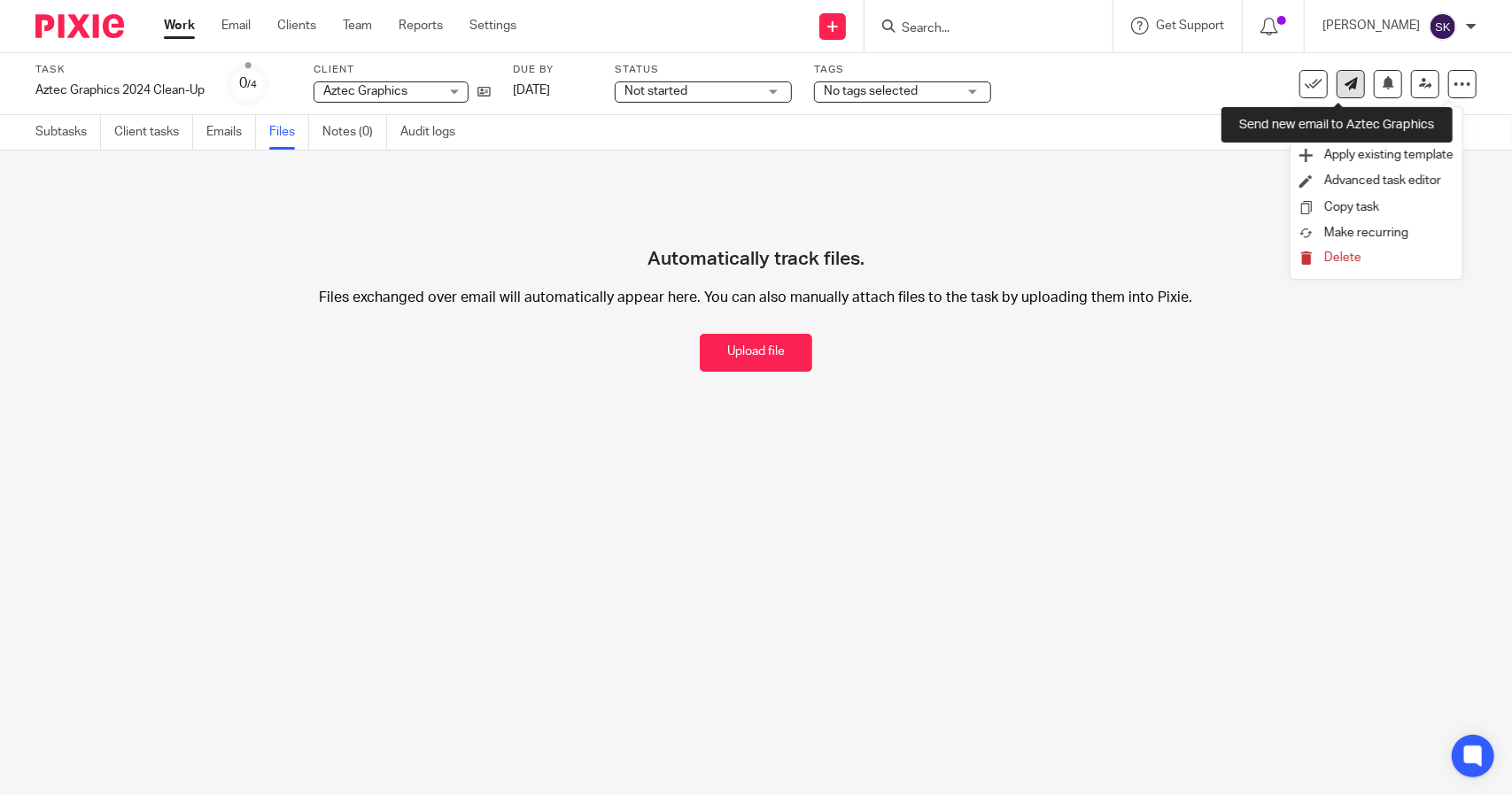
click at [1345, 85] on icon at bounding box center [1351, 84] width 13 height 13
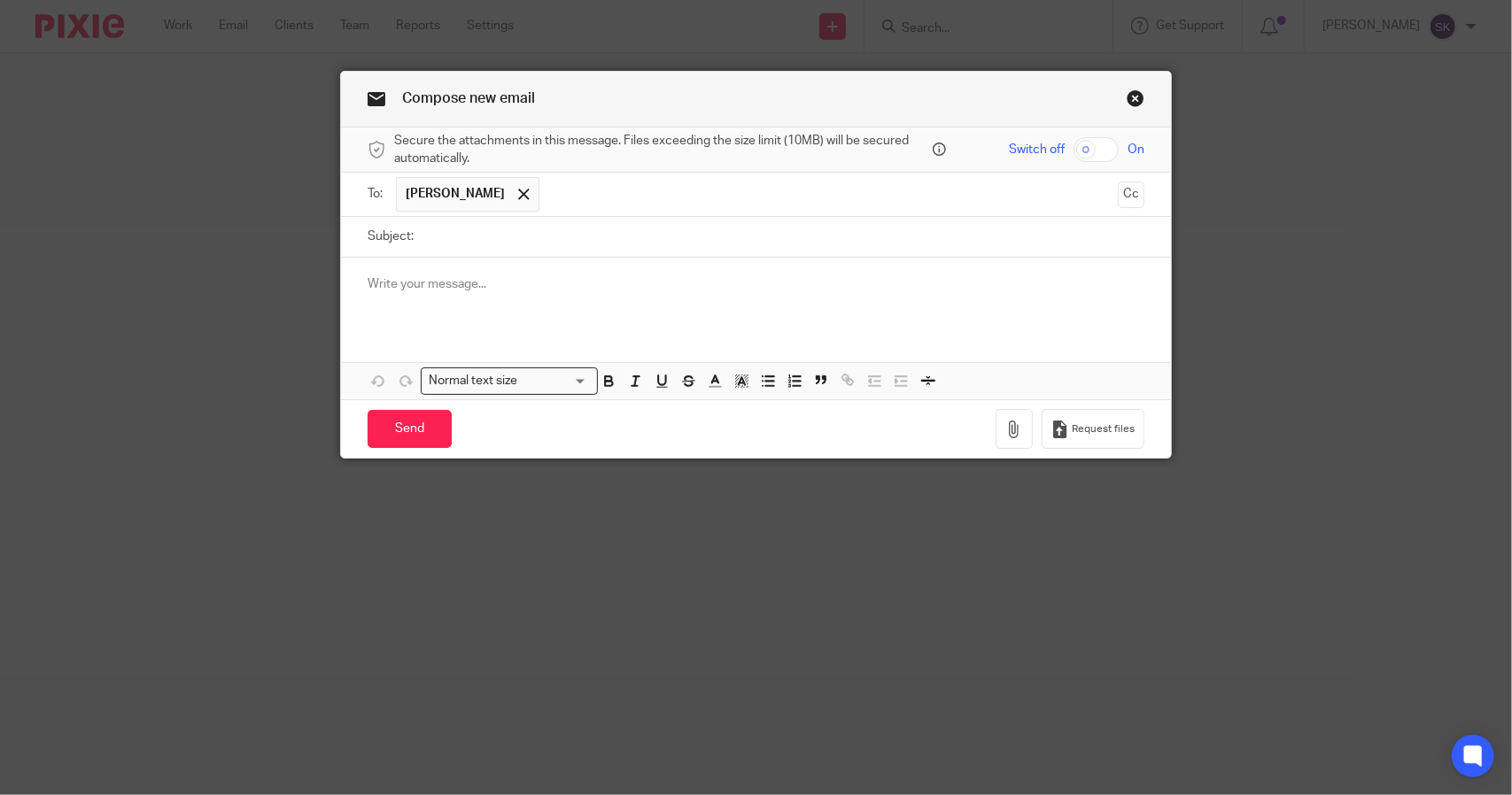
click at [1126, 100] on link "Close this dialog window" at bounding box center [1135, 101] width 17 height 24
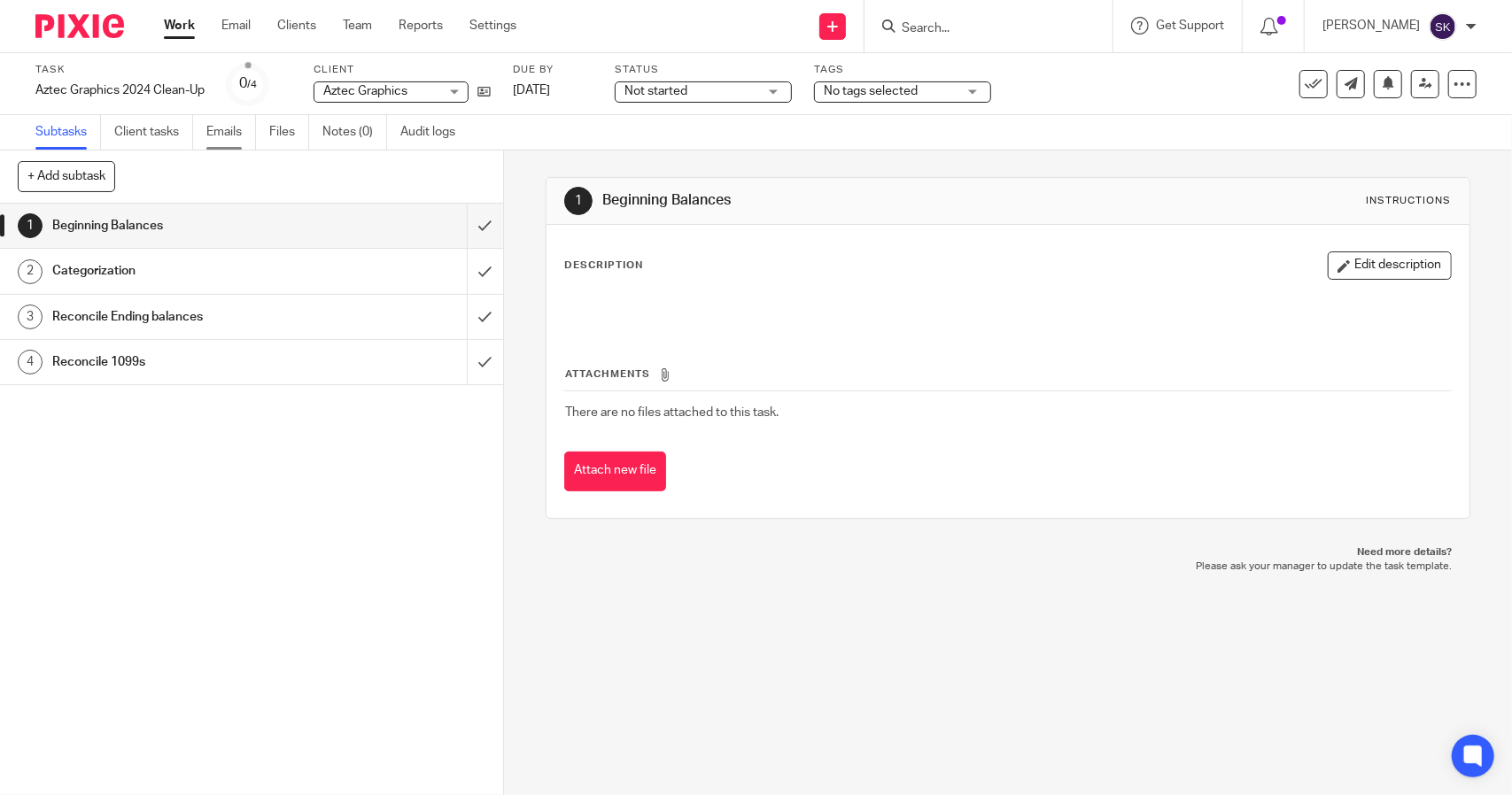
click at [230, 138] on link "Emails" at bounding box center [231, 132] width 50 height 35
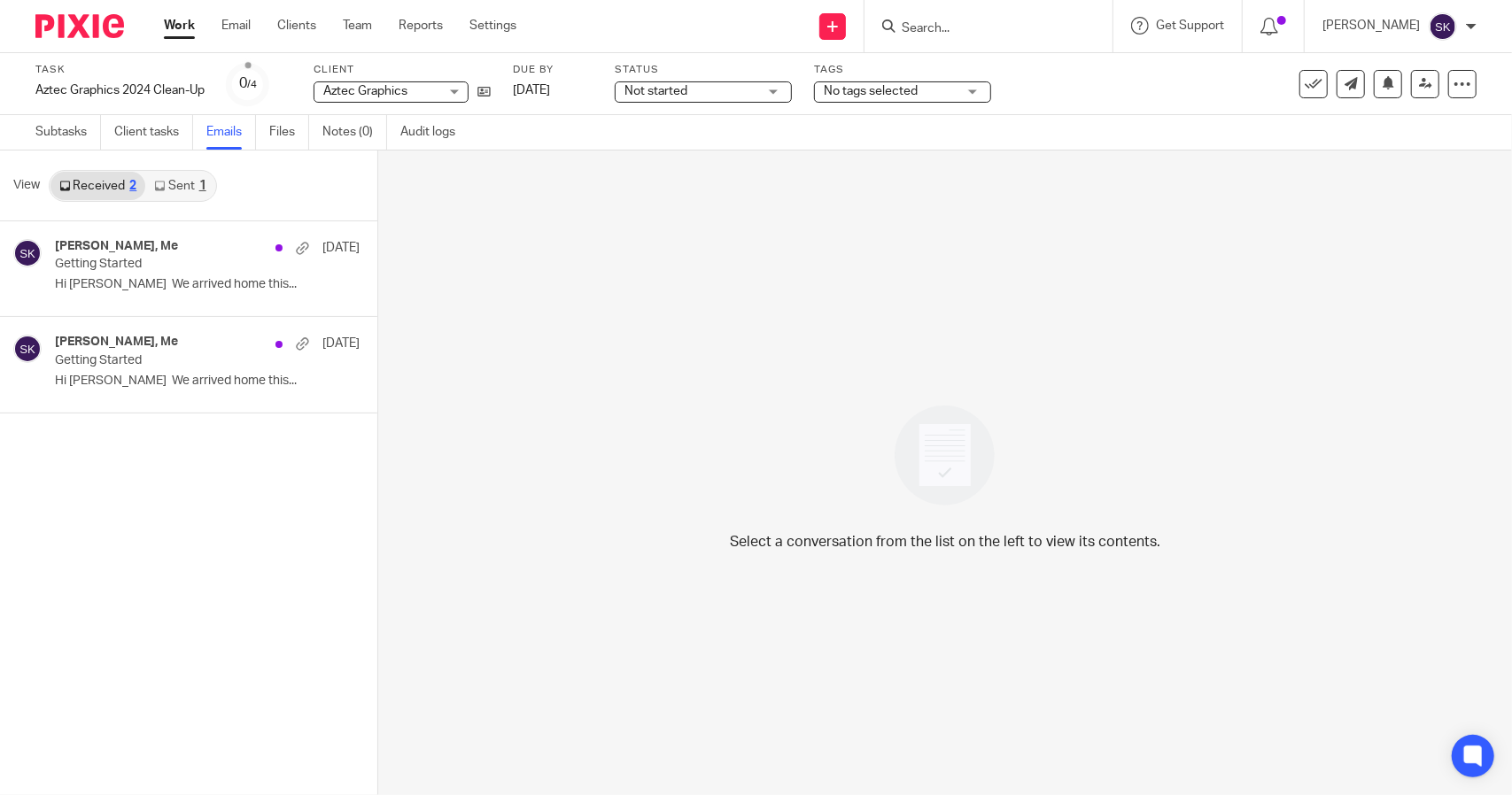
click at [180, 194] on link "Sent 1" at bounding box center [179, 186] width 69 height 29
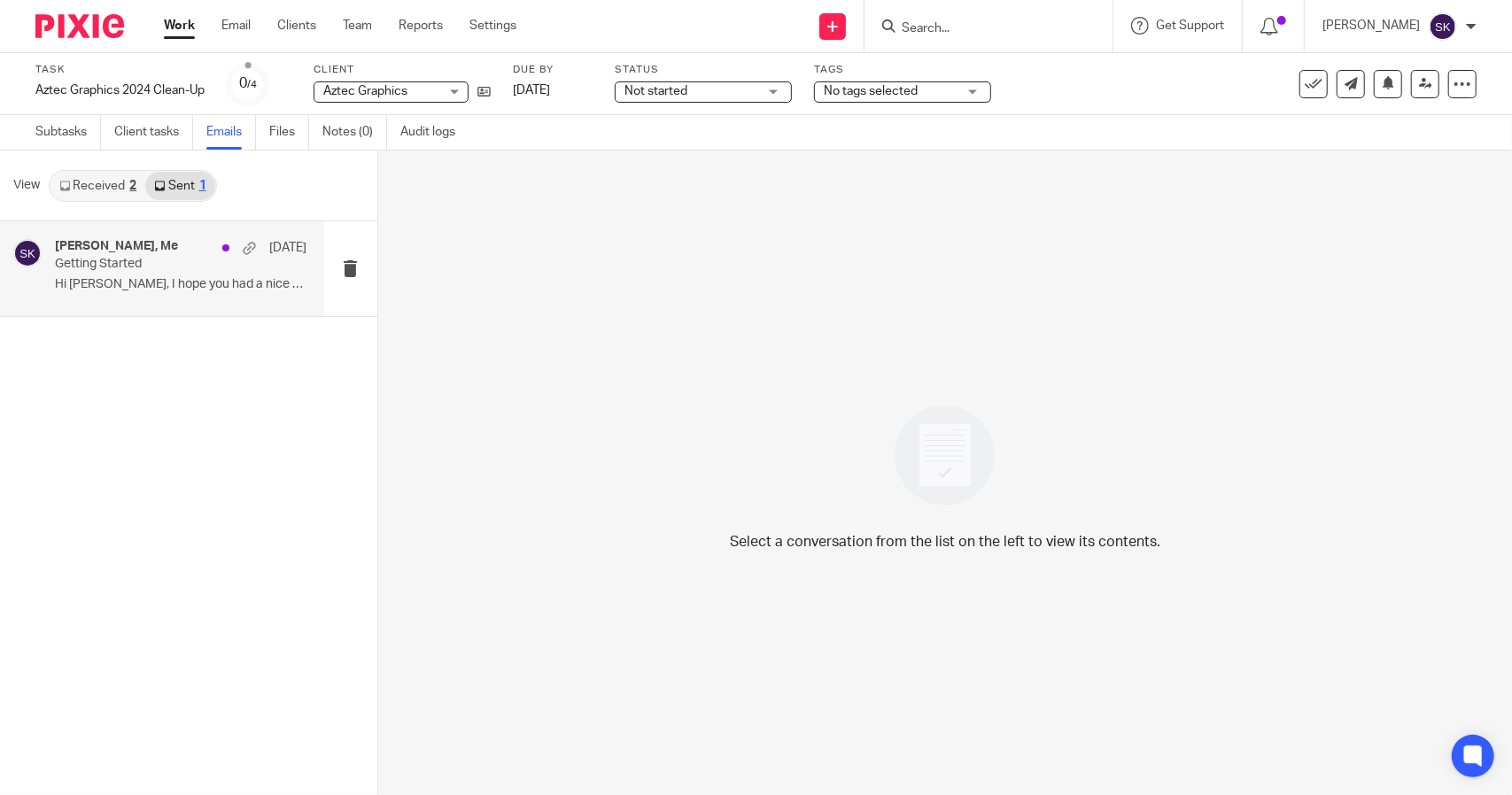
click at [183, 271] on p "Getting Started" at bounding box center [156, 264] width 201 height 15
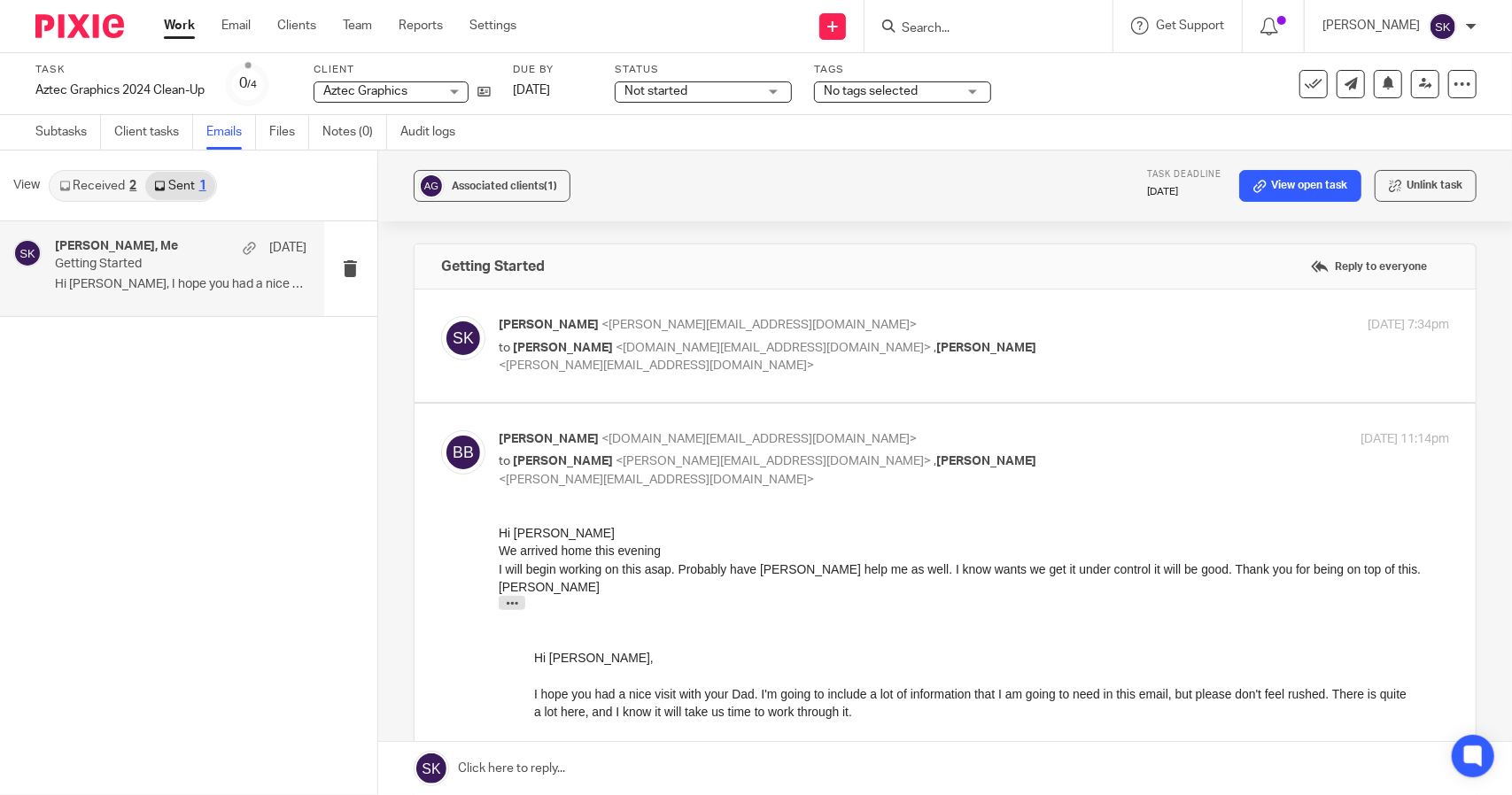
click at [1151, 346] on div "[PERSON_NAME] <[PERSON_NAME][EMAIL_ADDRESS][DOMAIN_NAME]> to [PERSON_NAME] <[DO…" at bounding box center [974, 346] width 951 height 59
checkbox input "true"
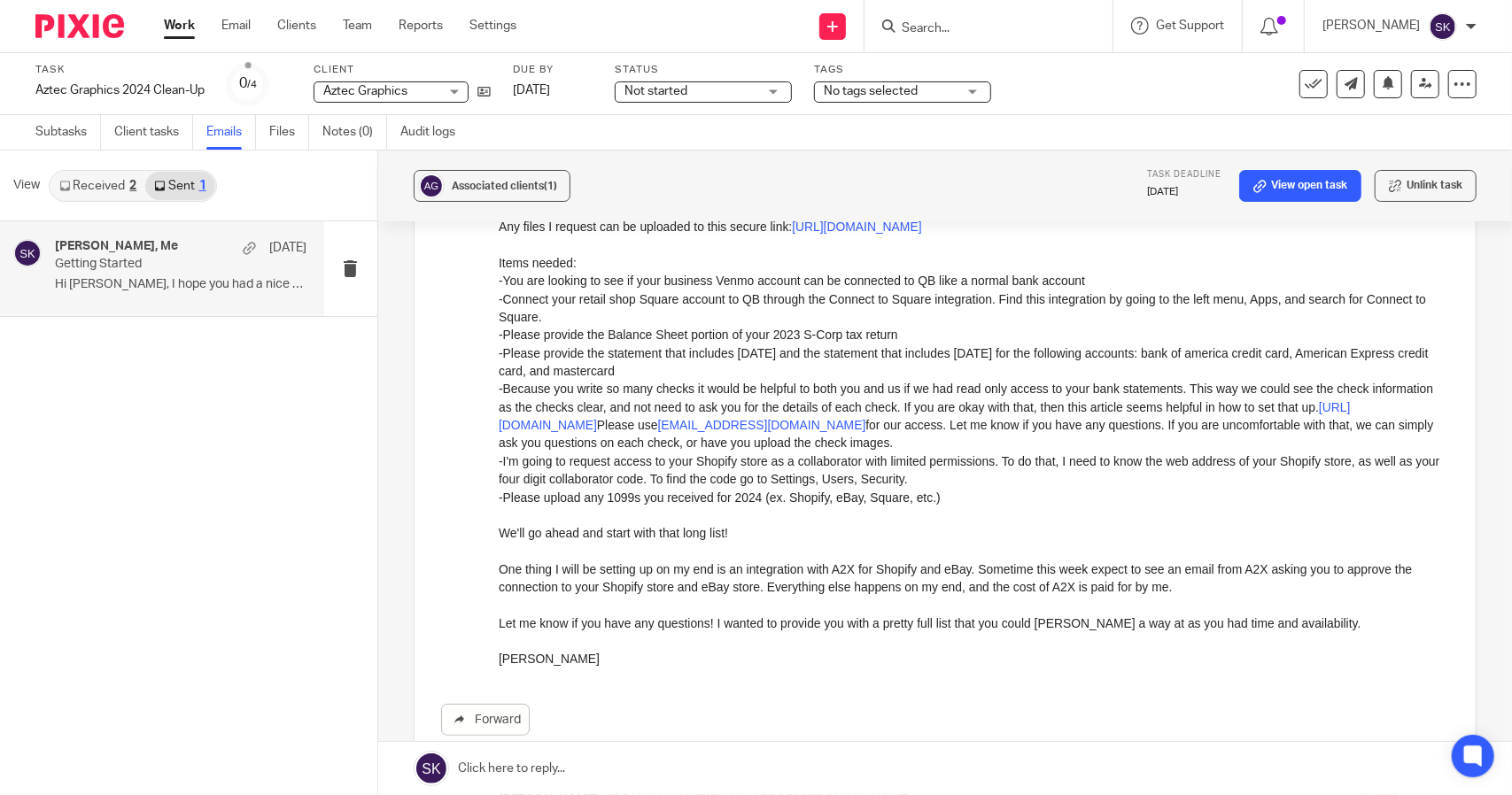
scroll to position [320, 0]
drag, startPoint x: 987, startPoint y: 351, endPoint x: 1045, endPoint y: 530, distance: 188.2
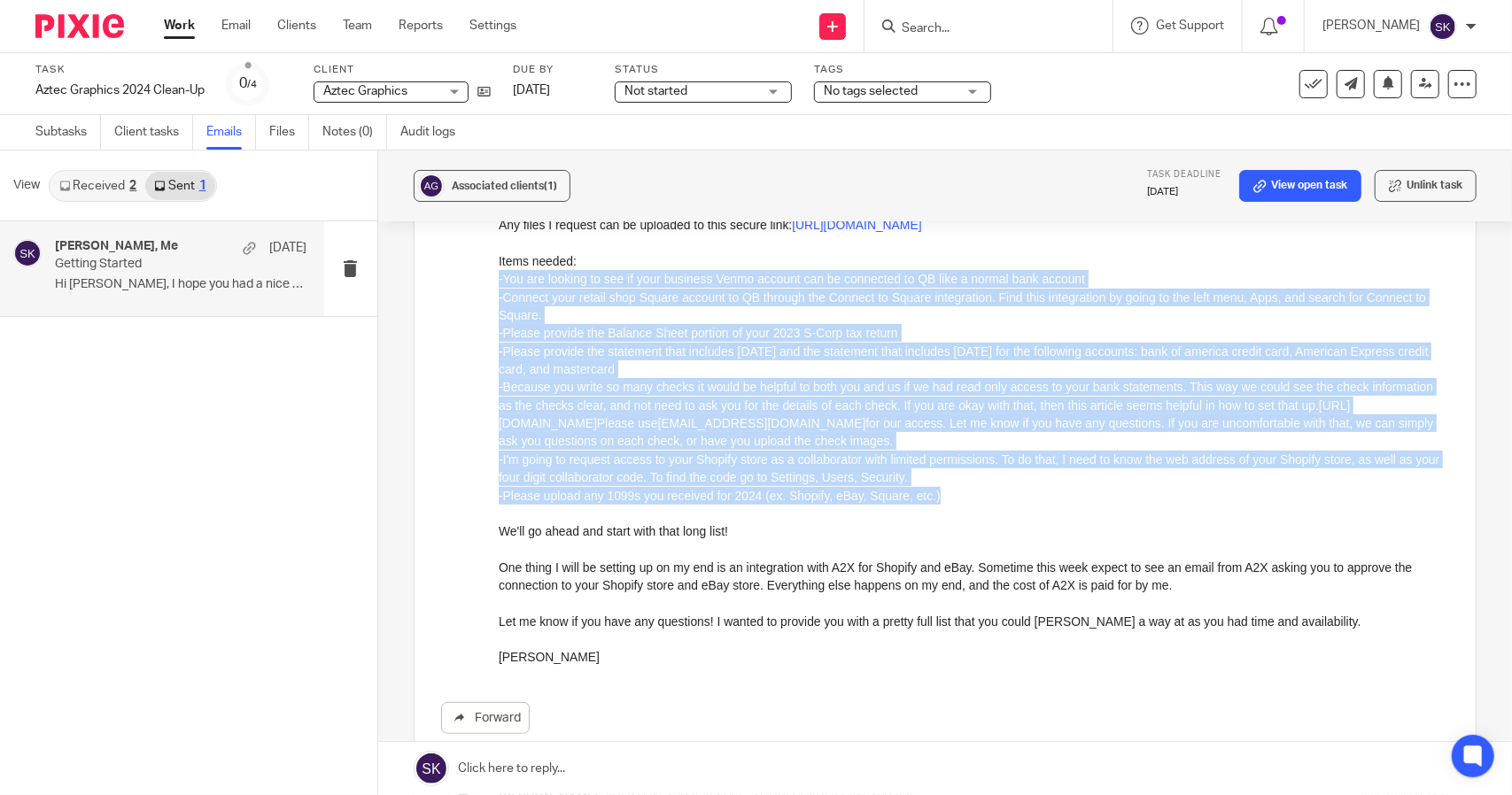
drag, startPoint x: 933, startPoint y: 498, endPoint x: 960, endPoint y: 353, distance: 147.5
click html "Hi [PERSON_NAME], I hope you had a nice visit with your Dad. I'm going to inclu…"
copy div "-You are looking to see if your business Venmo account can be connected to QB l…"
